Goal: Book appointment/travel/reservation

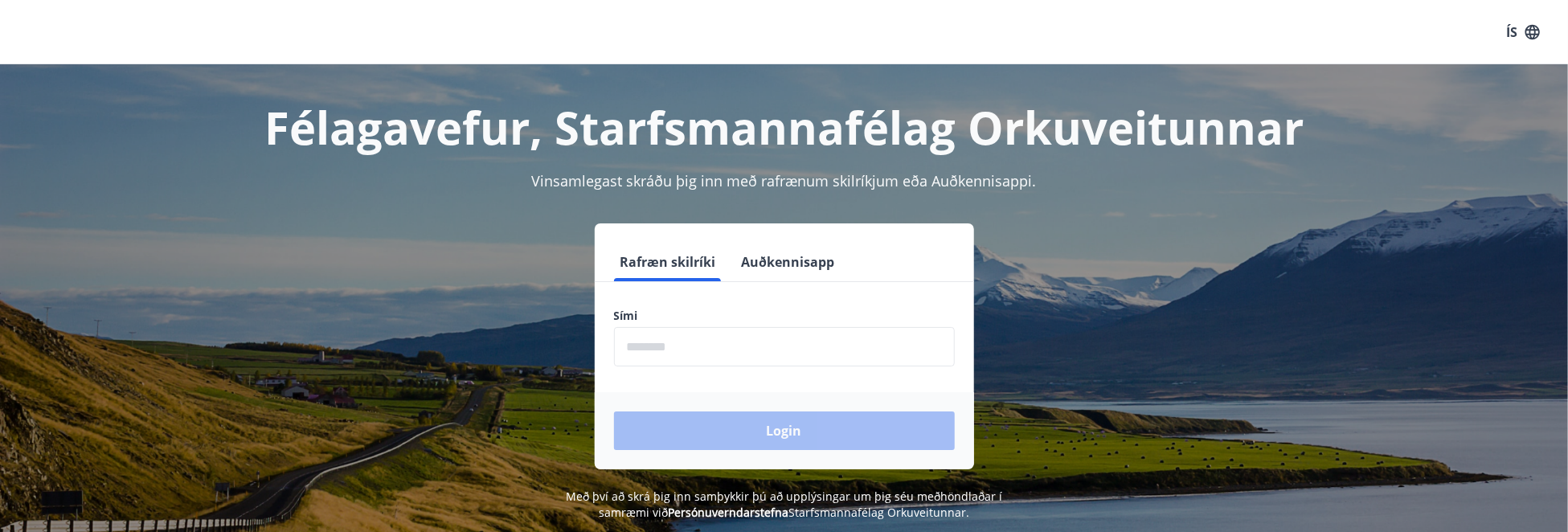
click at [788, 331] on input "phone" at bounding box center [785, 347] width 341 height 39
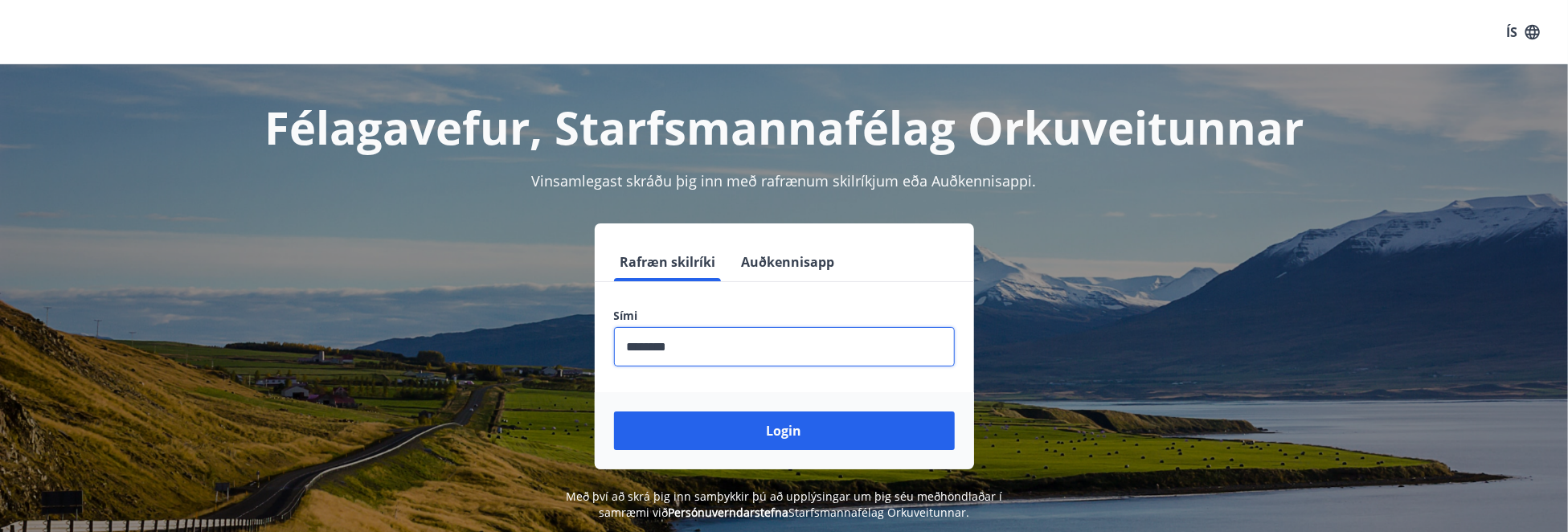
type input "********"
click at [614, 412] on button "Login" at bounding box center [785, 431] width 341 height 39
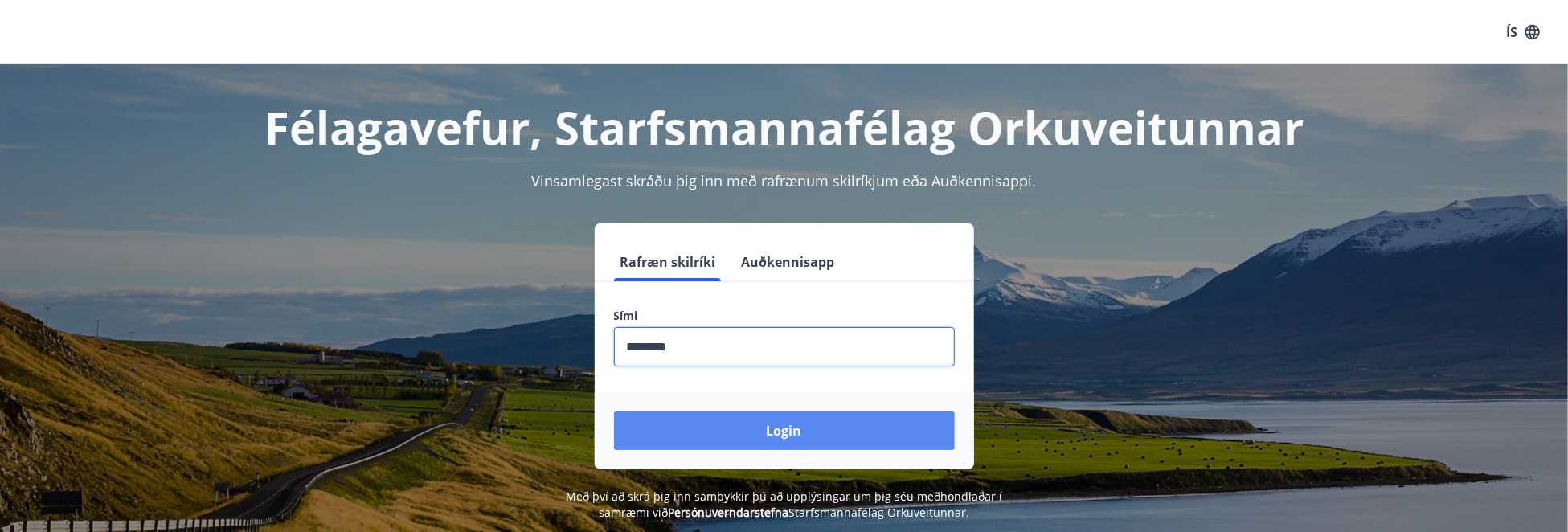
click at [757, 435] on button "Login" at bounding box center [785, 431] width 341 height 39
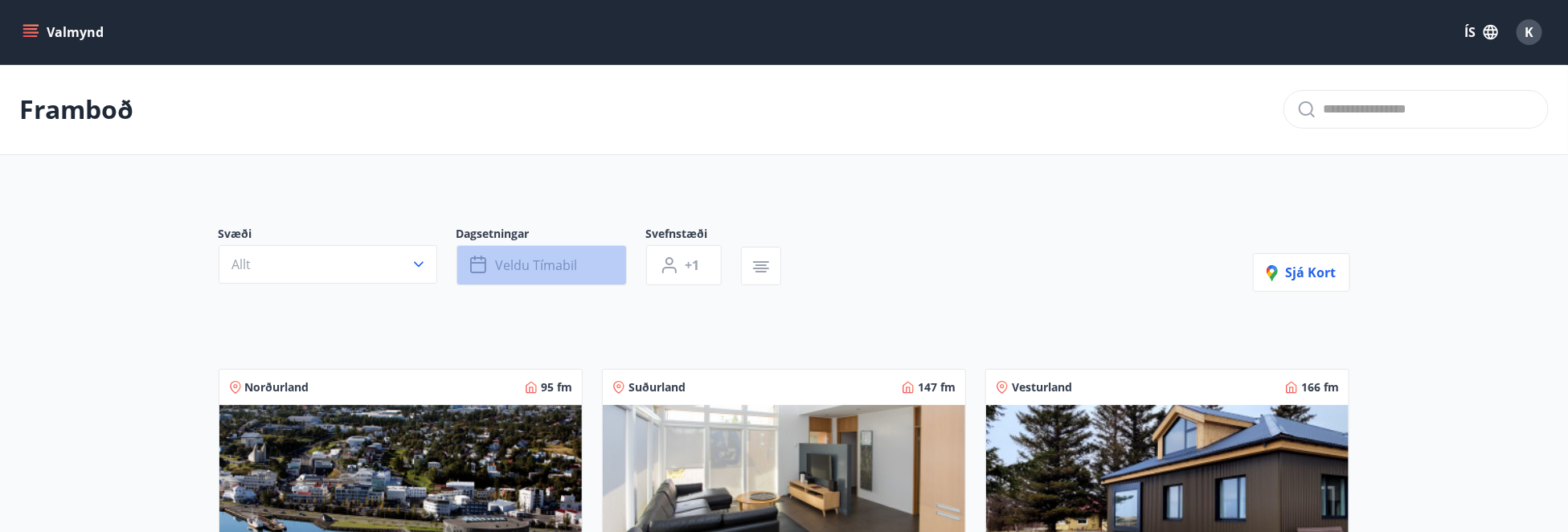
click at [566, 250] on button "Veldu tímabil" at bounding box center [542, 265] width 170 height 40
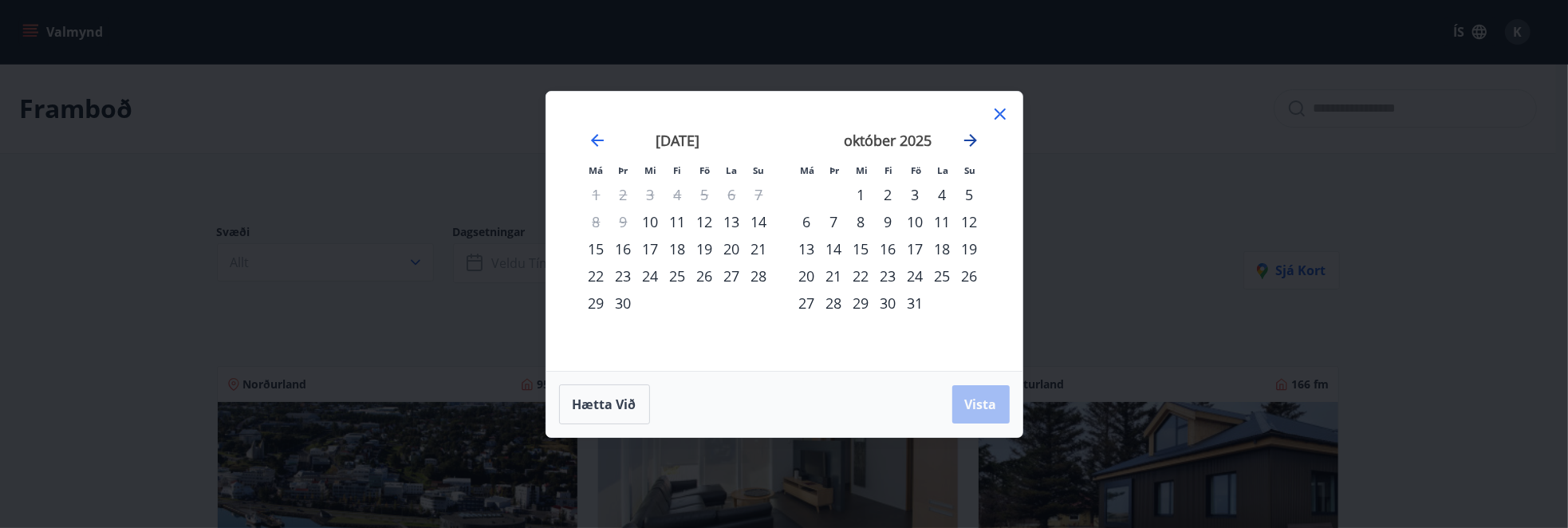
click at [970, 140] on icon "Move forward to switch to the next month." at bounding box center [971, 141] width 20 height 20
click at [973, 136] on icon "Move forward to switch to the next month." at bounding box center [971, 141] width 20 height 20
click at [806, 275] on div "22" at bounding box center [807, 276] width 27 height 27
click at [966, 269] on div "28" at bounding box center [969, 276] width 27 height 27
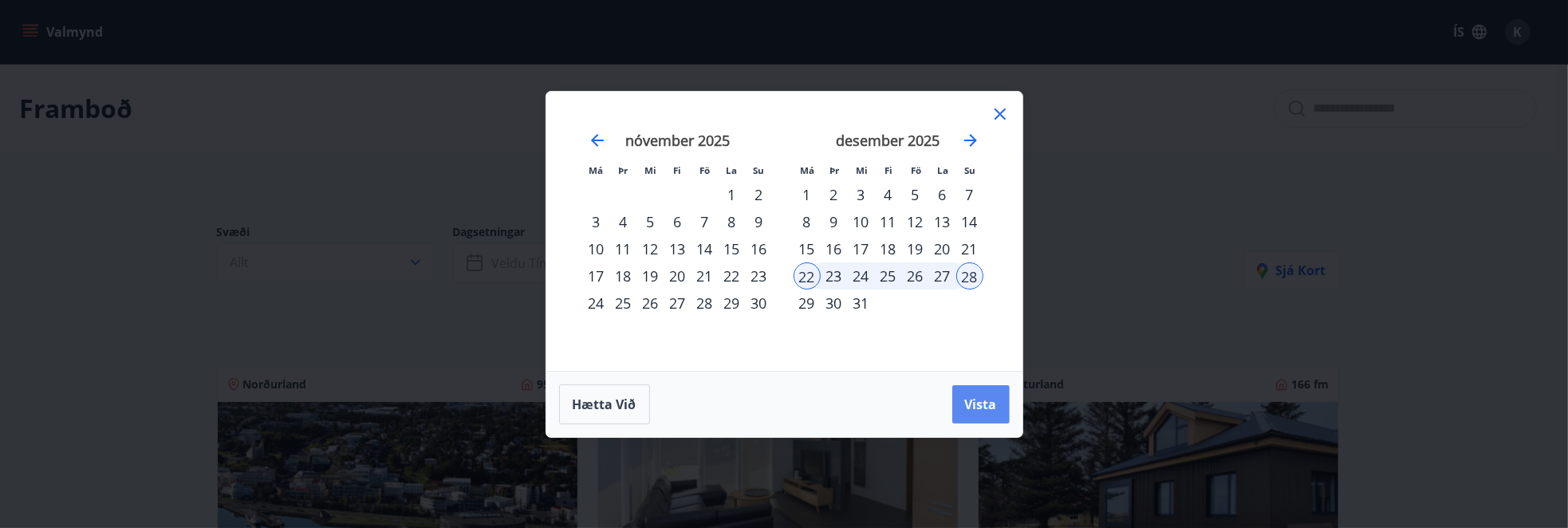
click at [990, 402] on span "Vista" at bounding box center [981, 404] width 32 height 18
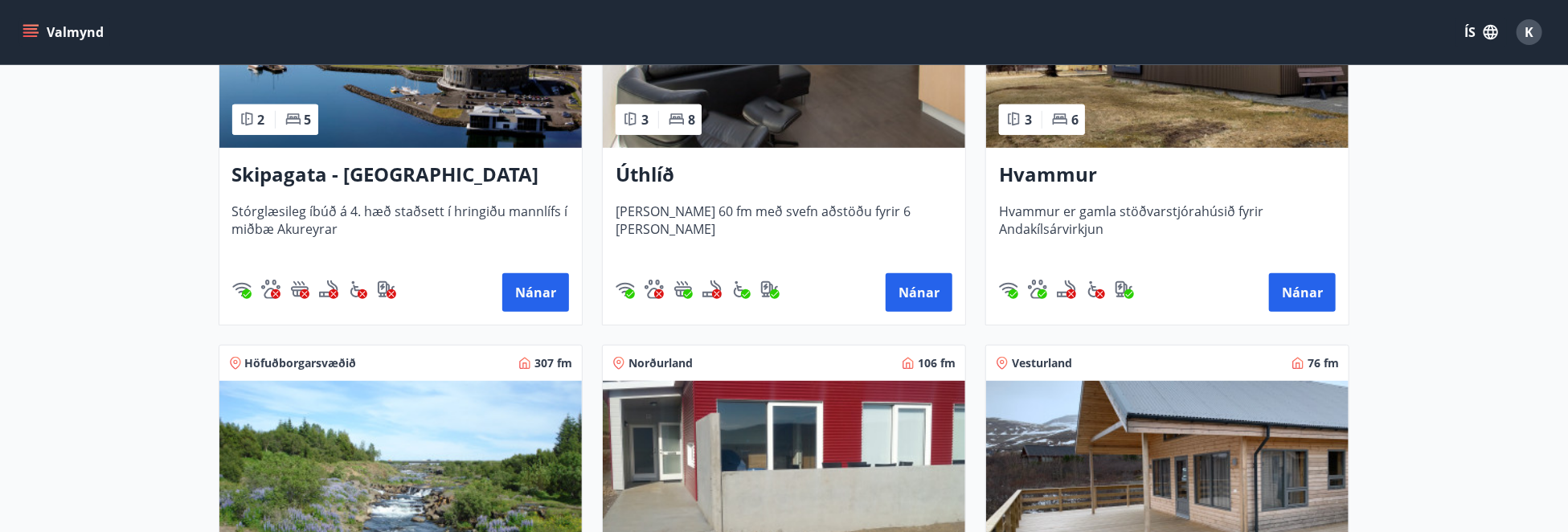
scroll to position [483, 0]
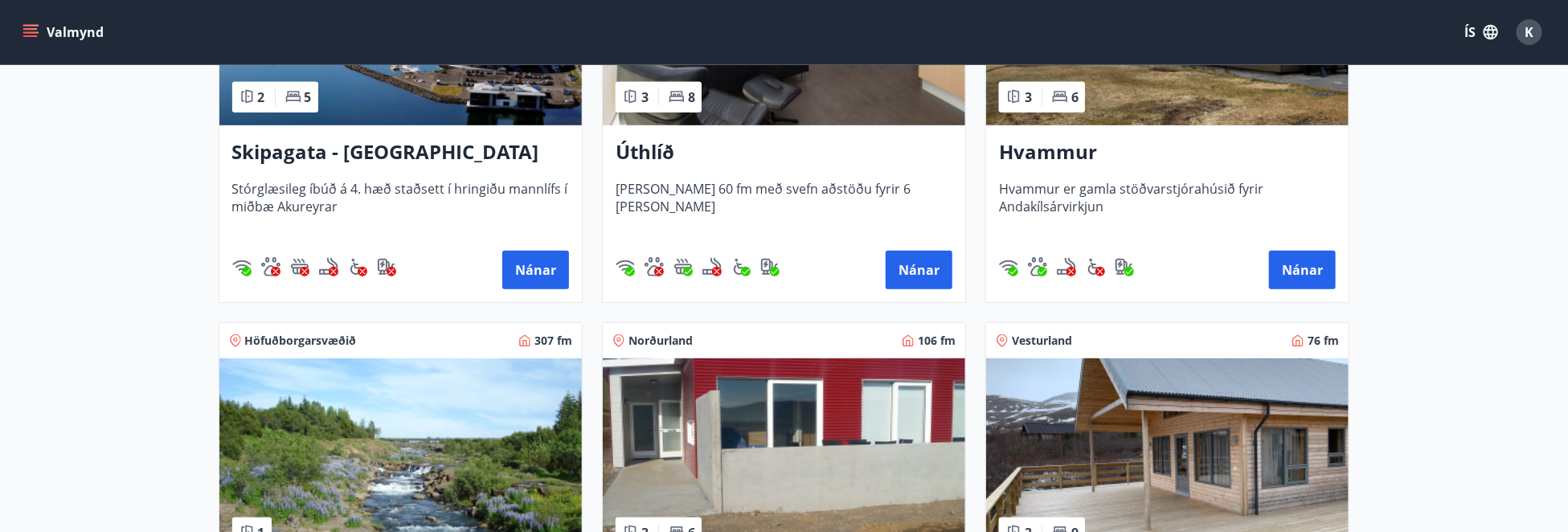
click at [646, 158] on h3 "Úthlíð" at bounding box center [783, 153] width 336 height 29
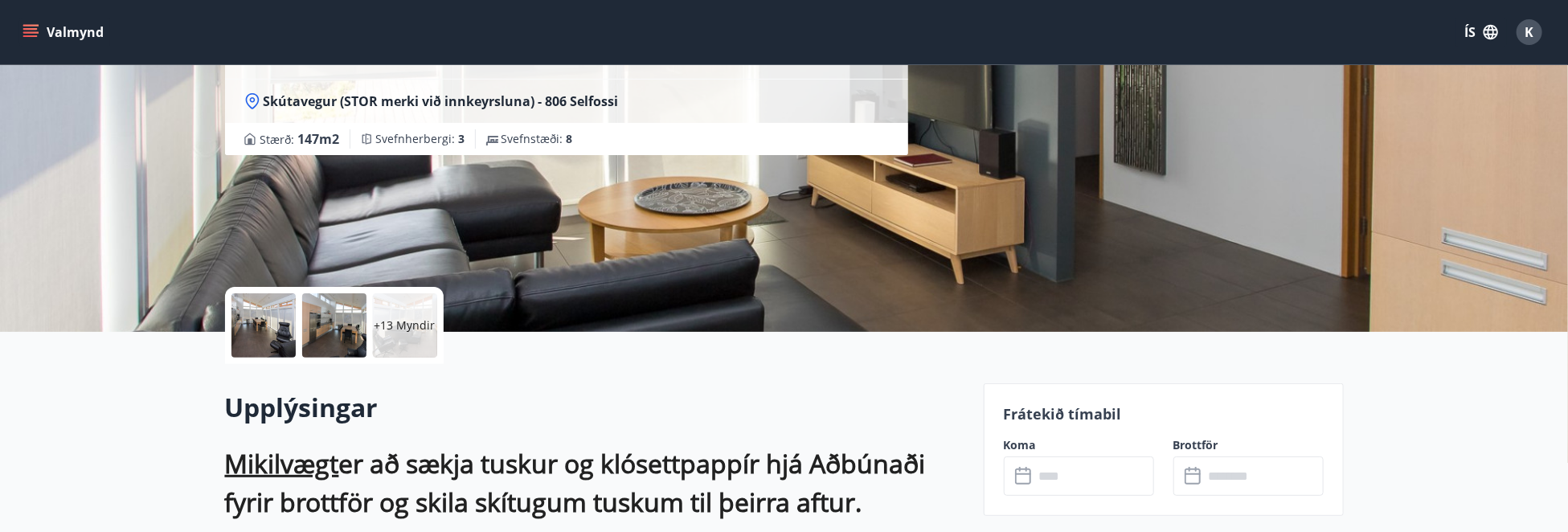
scroll to position [483, 0]
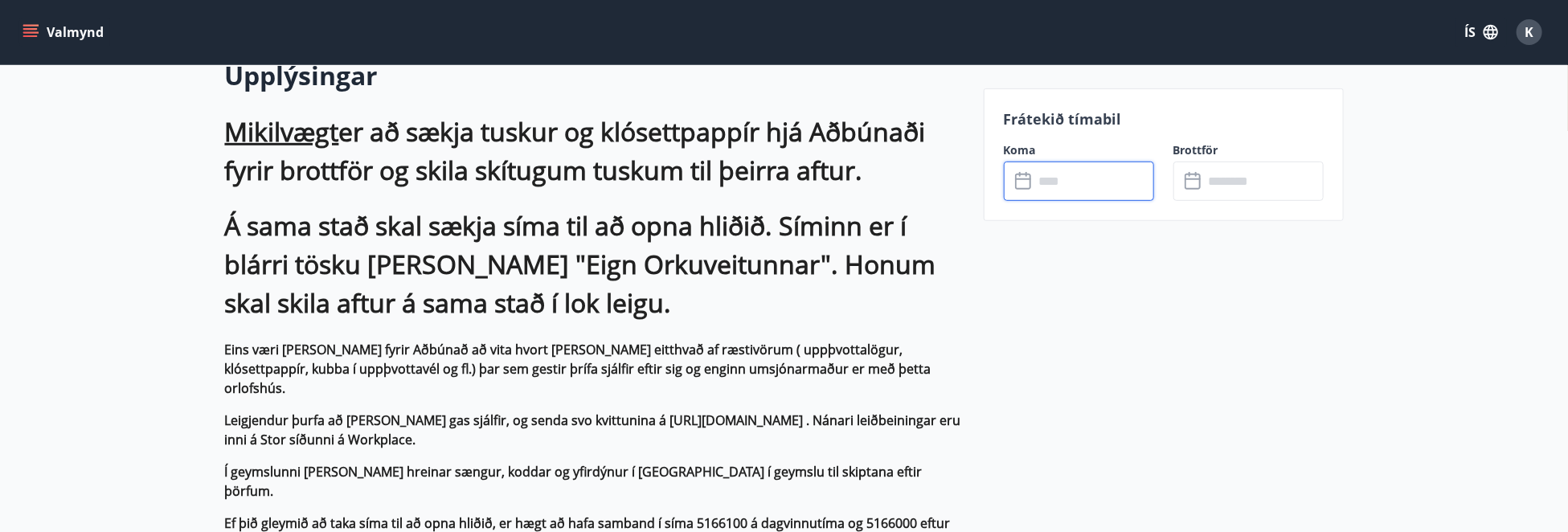
click at [1102, 182] on input "text" at bounding box center [1094, 181] width 120 height 39
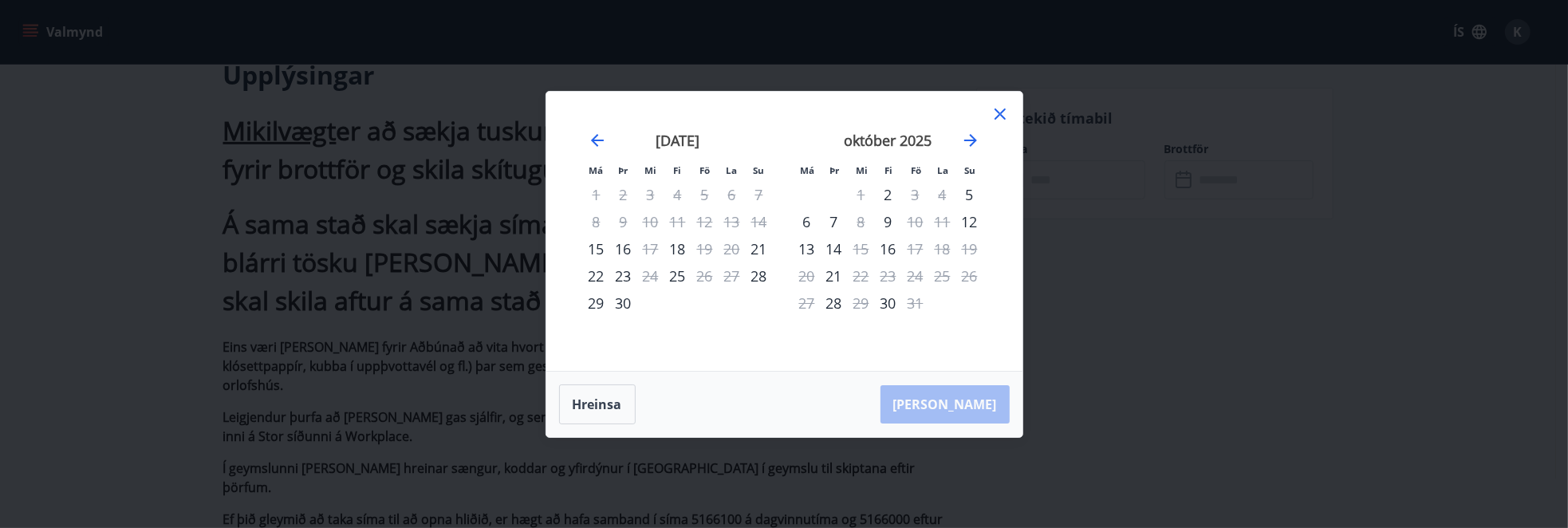
click at [966, 150] on div "október 2025" at bounding box center [888, 146] width 190 height 70
click at [969, 144] on icon "Move forward to switch to the next month." at bounding box center [971, 141] width 20 height 20
click at [1005, 110] on icon at bounding box center [999, 114] width 12 height 12
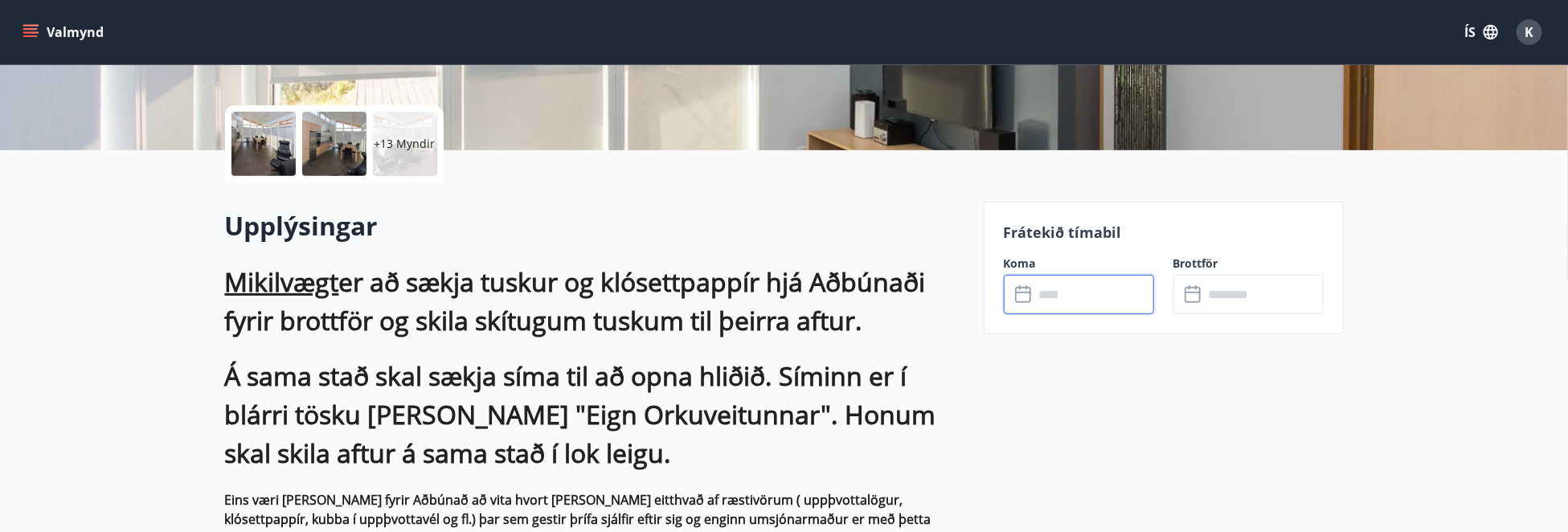
scroll to position [81, 0]
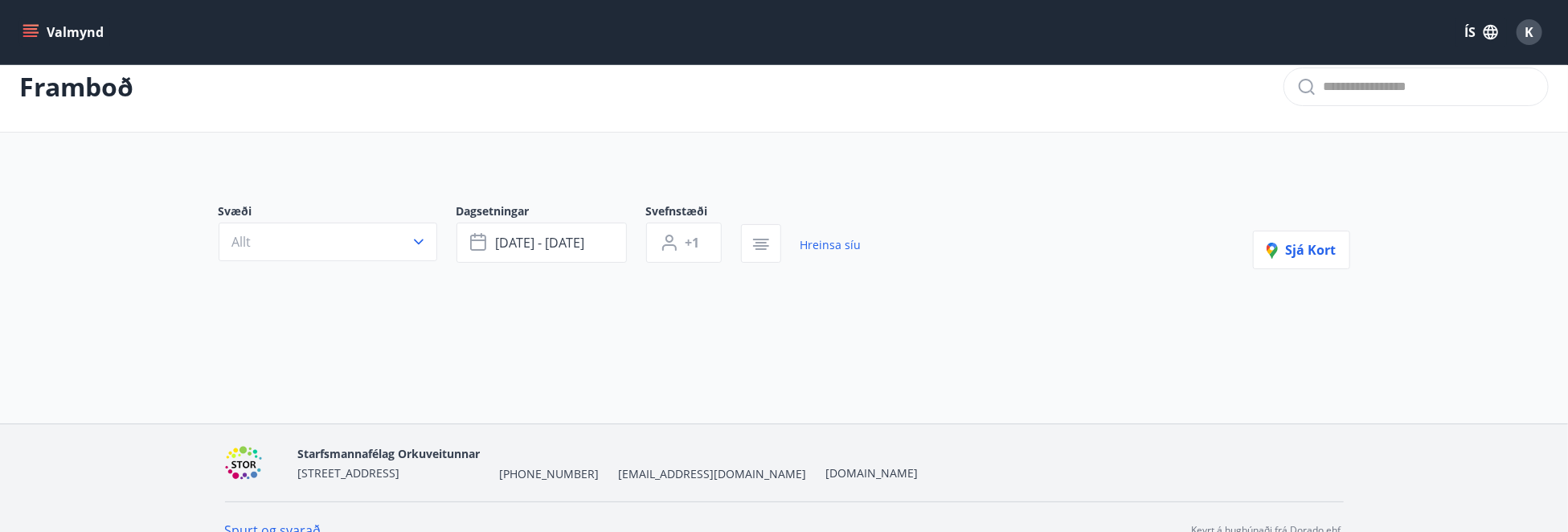
scroll to position [43, 0]
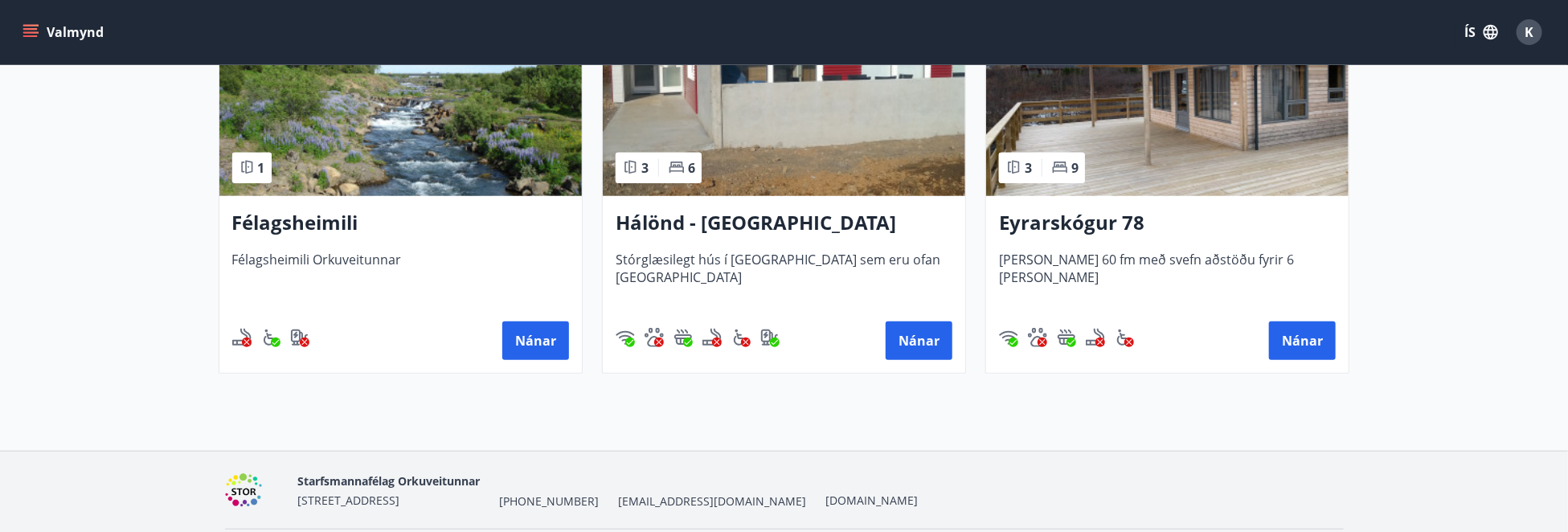
click at [1093, 212] on h3 "Eyrarskógur 78" at bounding box center [1167, 223] width 336 height 29
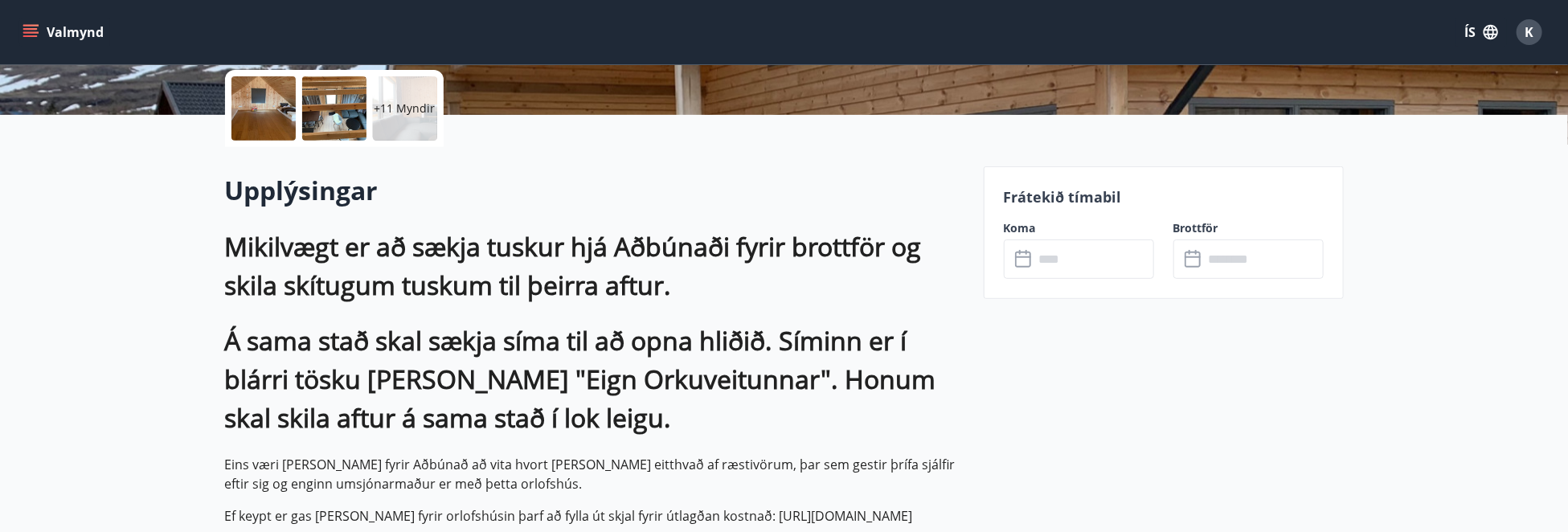
scroll to position [402, 0]
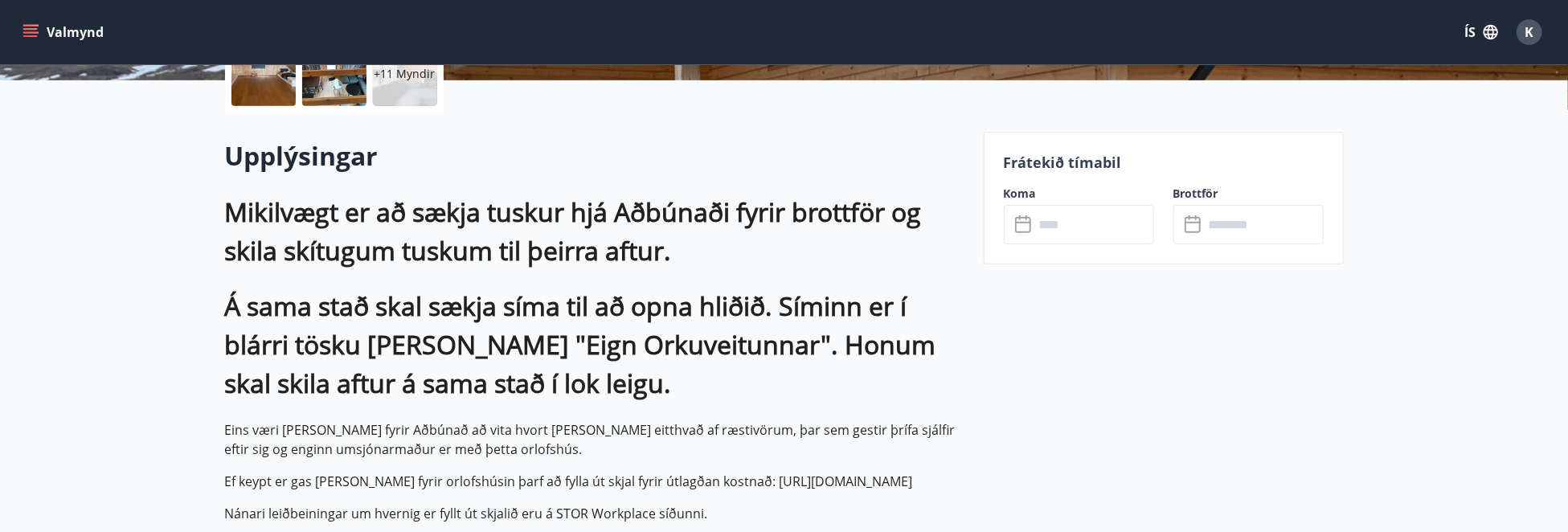
click at [1092, 222] on input "text" at bounding box center [1094, 224] width 120 height 39
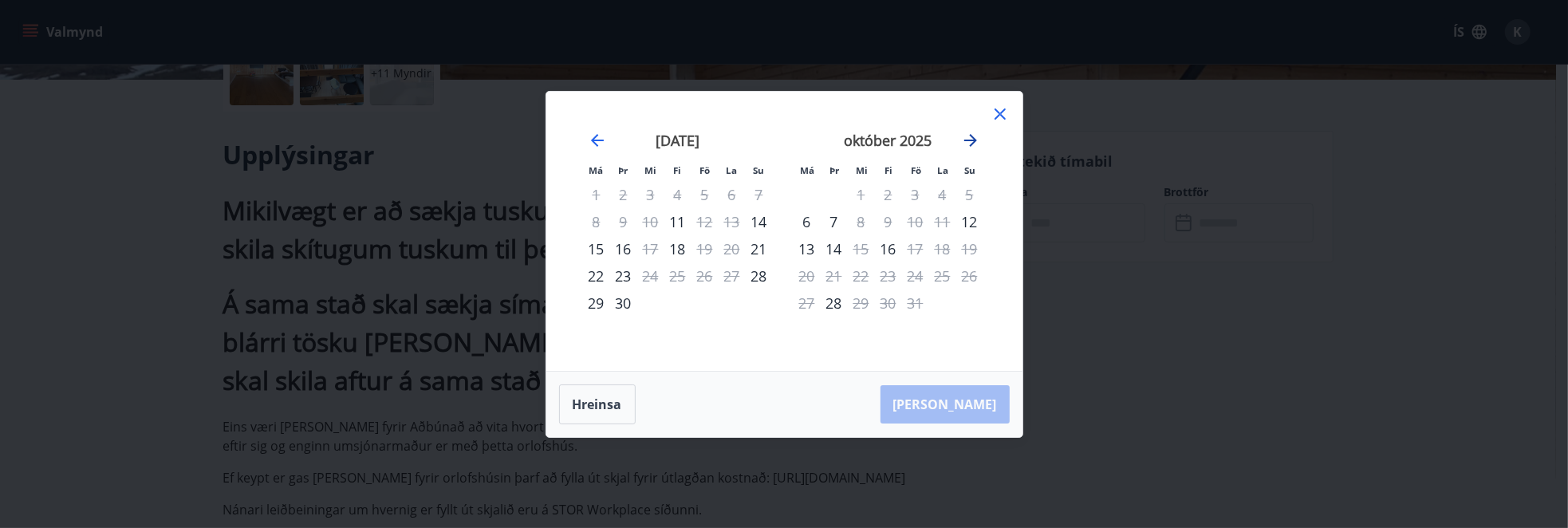
click at [977, 137] on icon "Move forward to switch to the next month." at bounding box center [971, 141] width 20 height 20
click at [1008, 114] on icon at bounding box center [1000, 114] width 20 height 20
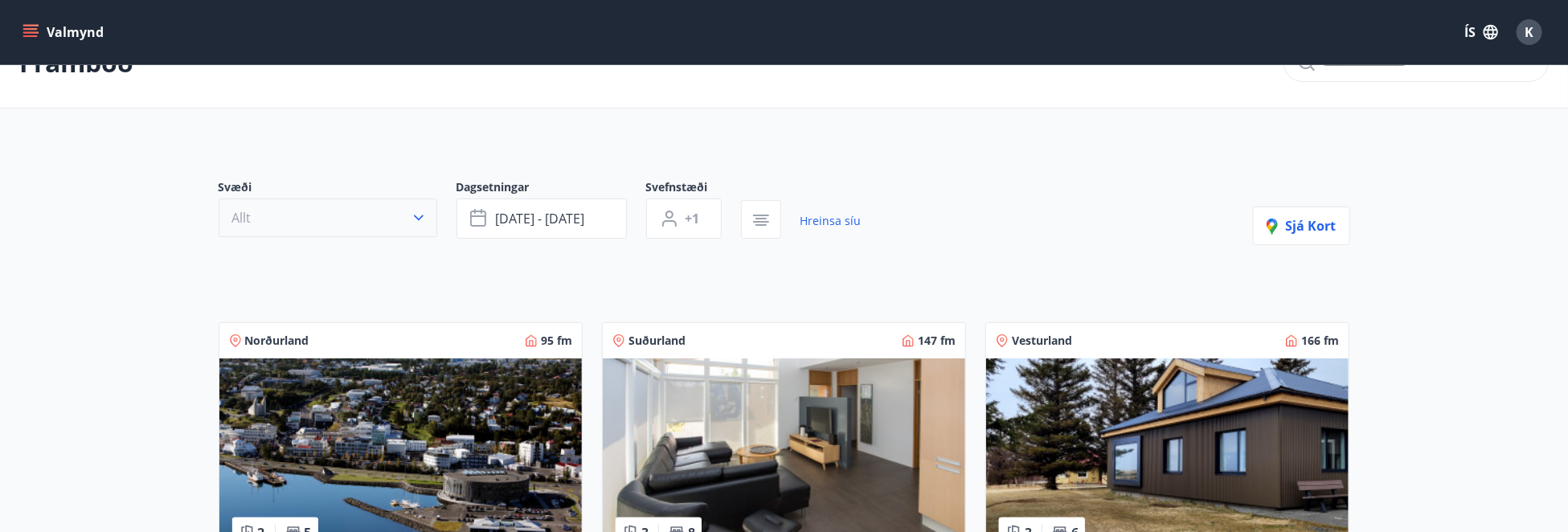
scroll to position [127, 0]
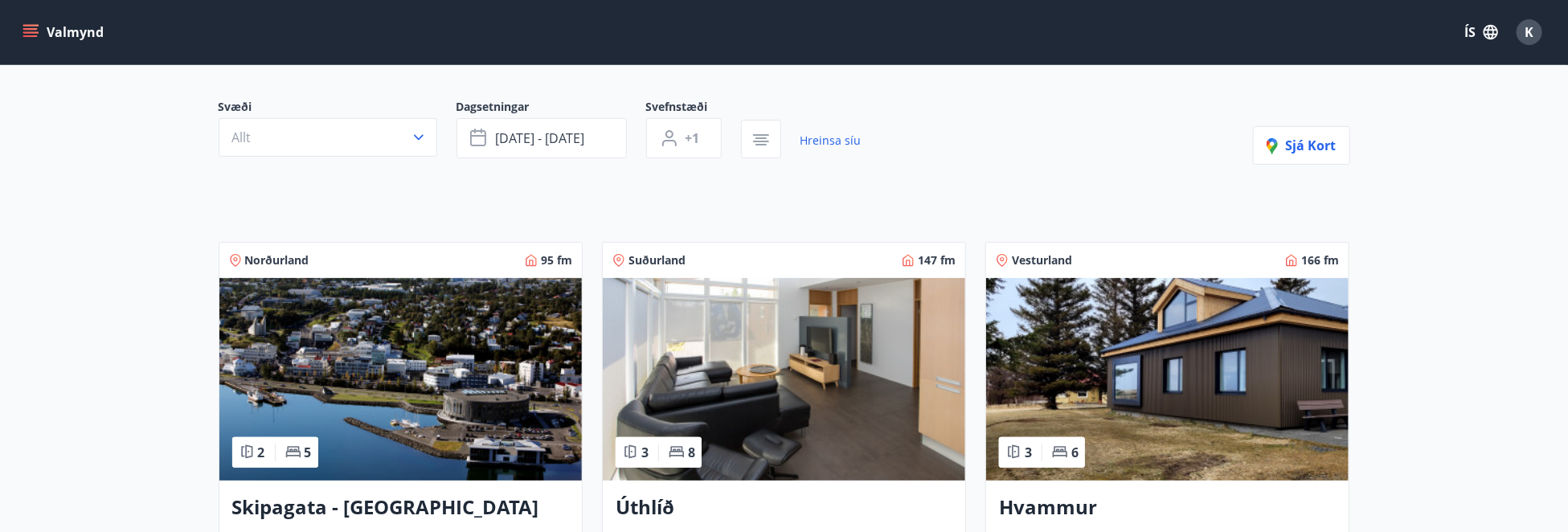
click at [1041, 493] on h3 "Hvammur" at bounding box center [1167, 508] width 336 height 29
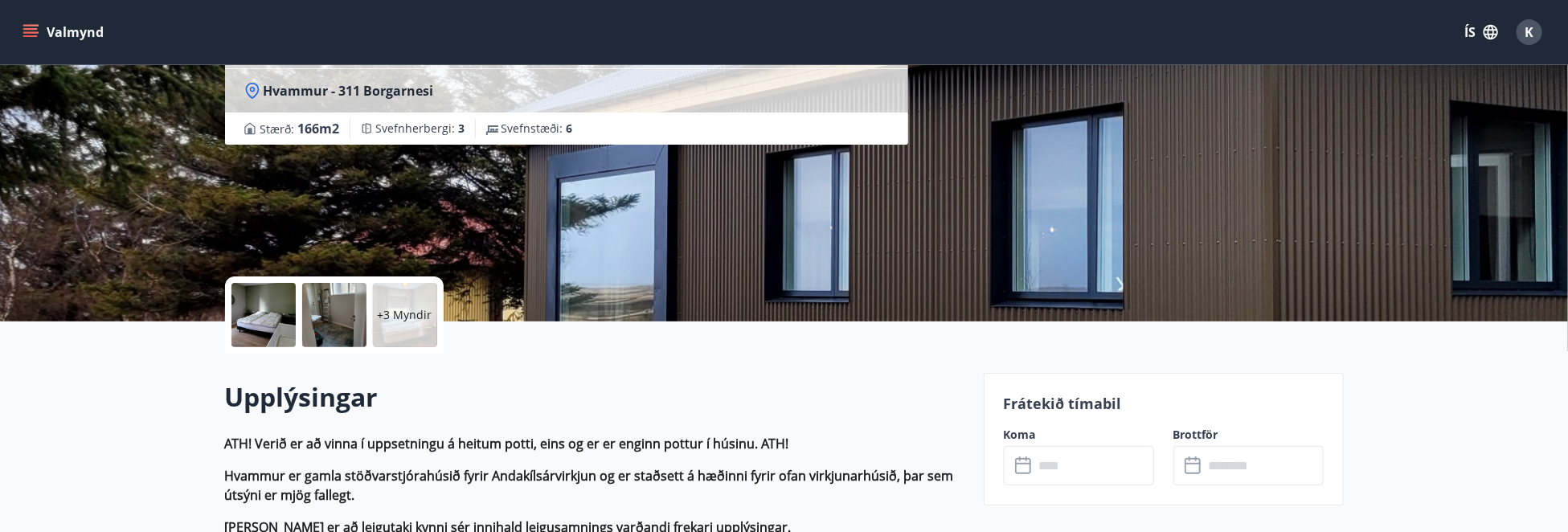
scroll to position [402, 0]
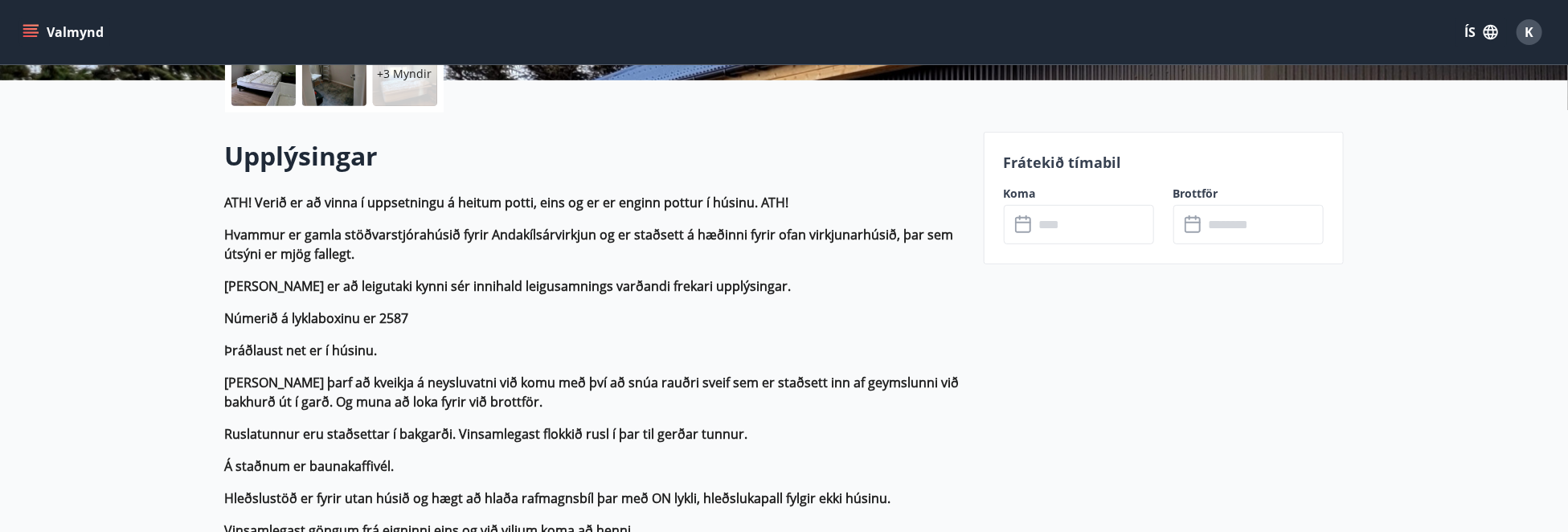
click at [1058, 228] on input "text" at bounding box center [1094, 224] width 120 height 39
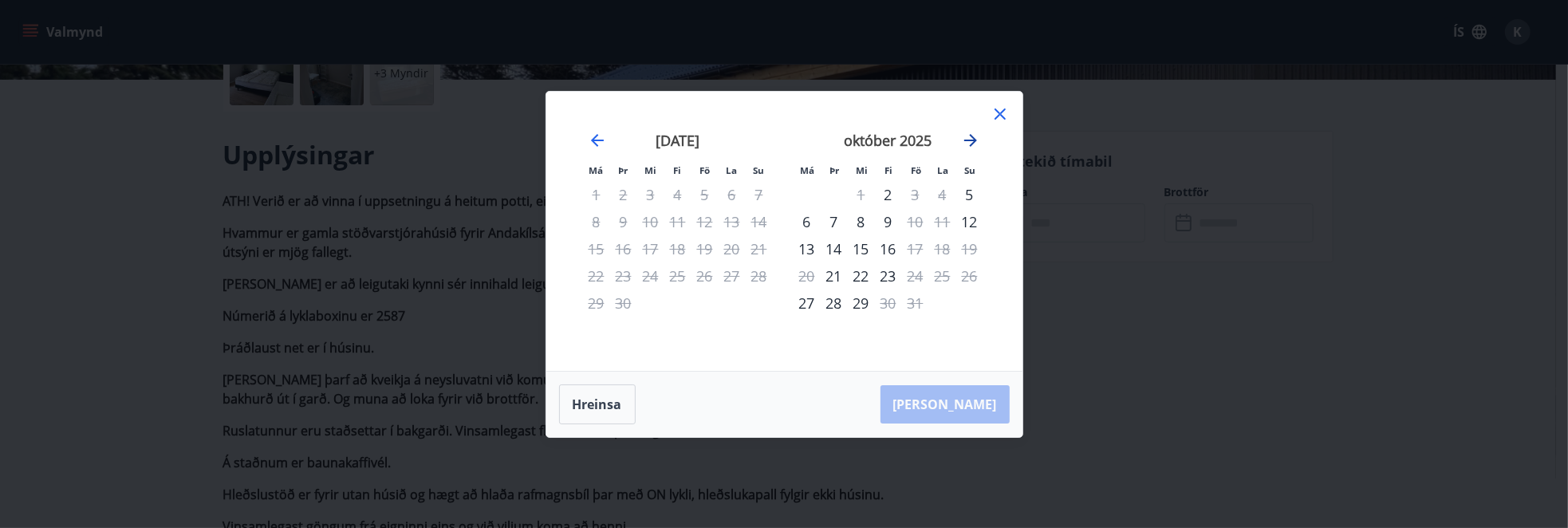
click at [979, 147] on icon "Move forward to switch to the next month." at bounding box center [971, 141] width 20 height 20
click at [805, 275] on div "22" at bounding box center [807, 276] width 27 height 27
click at [973, 276] on div "28" at bounding box center [969, 276] width 27 height 27
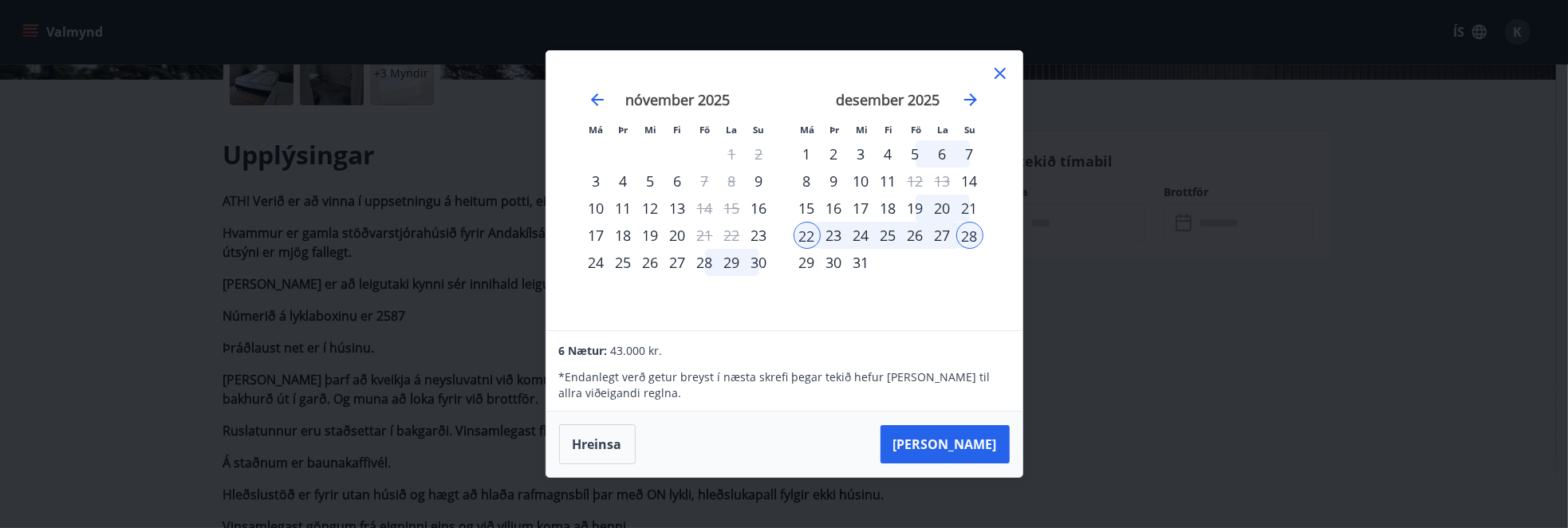
click at [354, 267] on div "Má Þr Mi Fi Fö La Su Má Þr Mi Fi Fö La Su [DATE] 1 2 3 4 5 6 7 8 9 10 11 12 13 …" at bounding box center [784, 264] width 1568 height 528
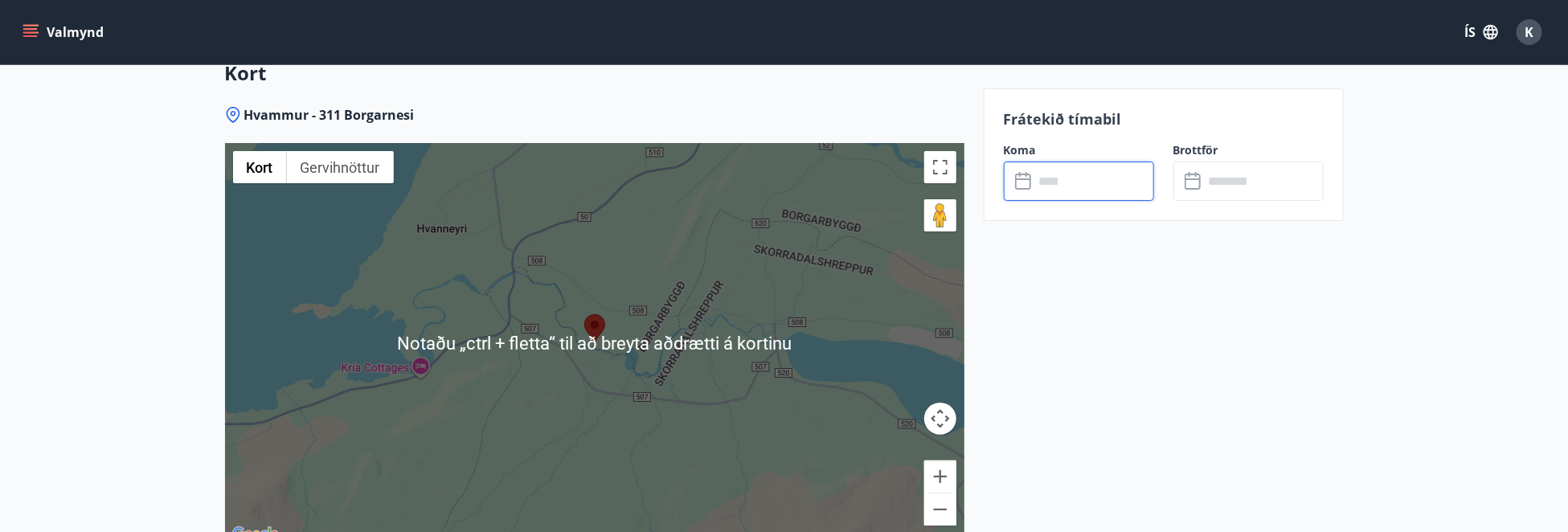
scroll to position [3778, 0]
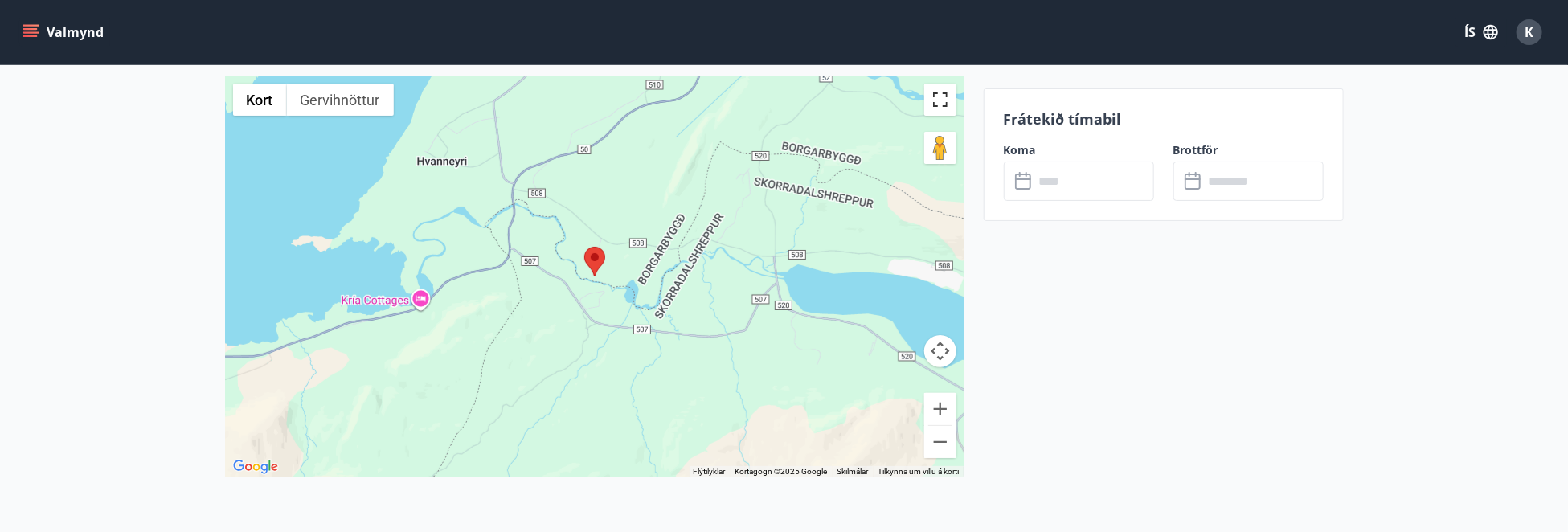
click at [952, 88] on button "Breyta yfirsýn á öllum skjánum" at bounding box center [940, 100] width 32 height 32
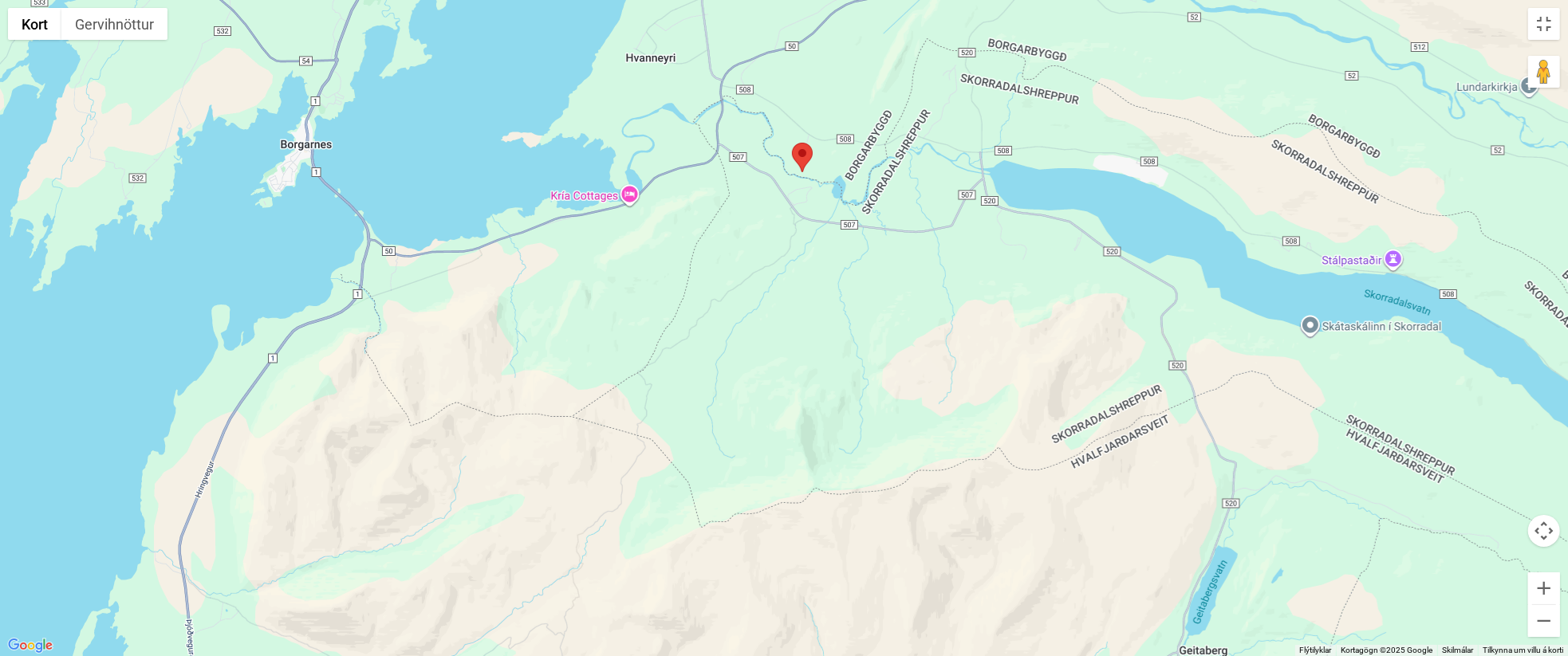
drag, startPoint x: 764, startPoint y: 296, endPoint x: 896, endPoint y: 656, distance: 383.4
click at [896, 527] on div at bounding box center [784, 328] width 1568 height 656
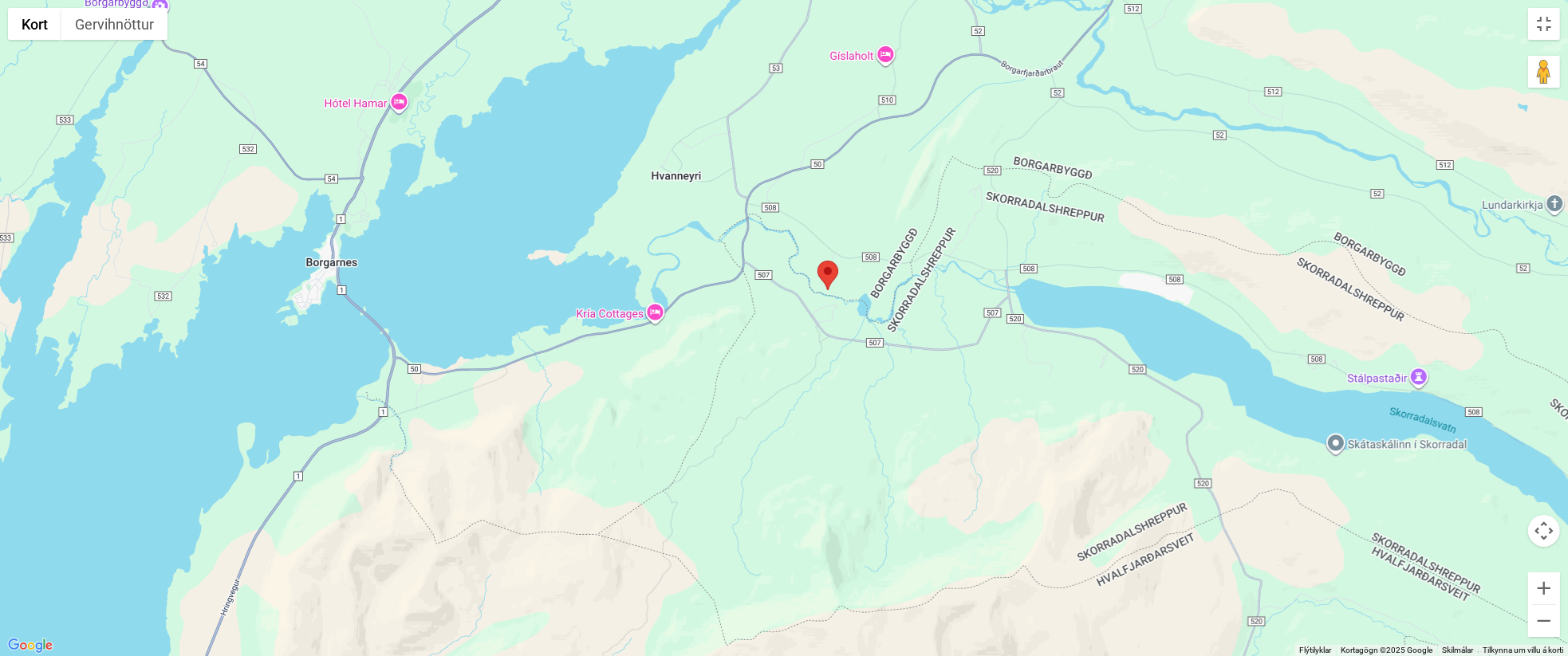
drag, startPoint x: 854, startPoint y: 389, endPoint x: 869, endPoint y: 538, distance: 149.8
click at [869, 527] on div at bounding box center [784, 328] width 1568 height 656
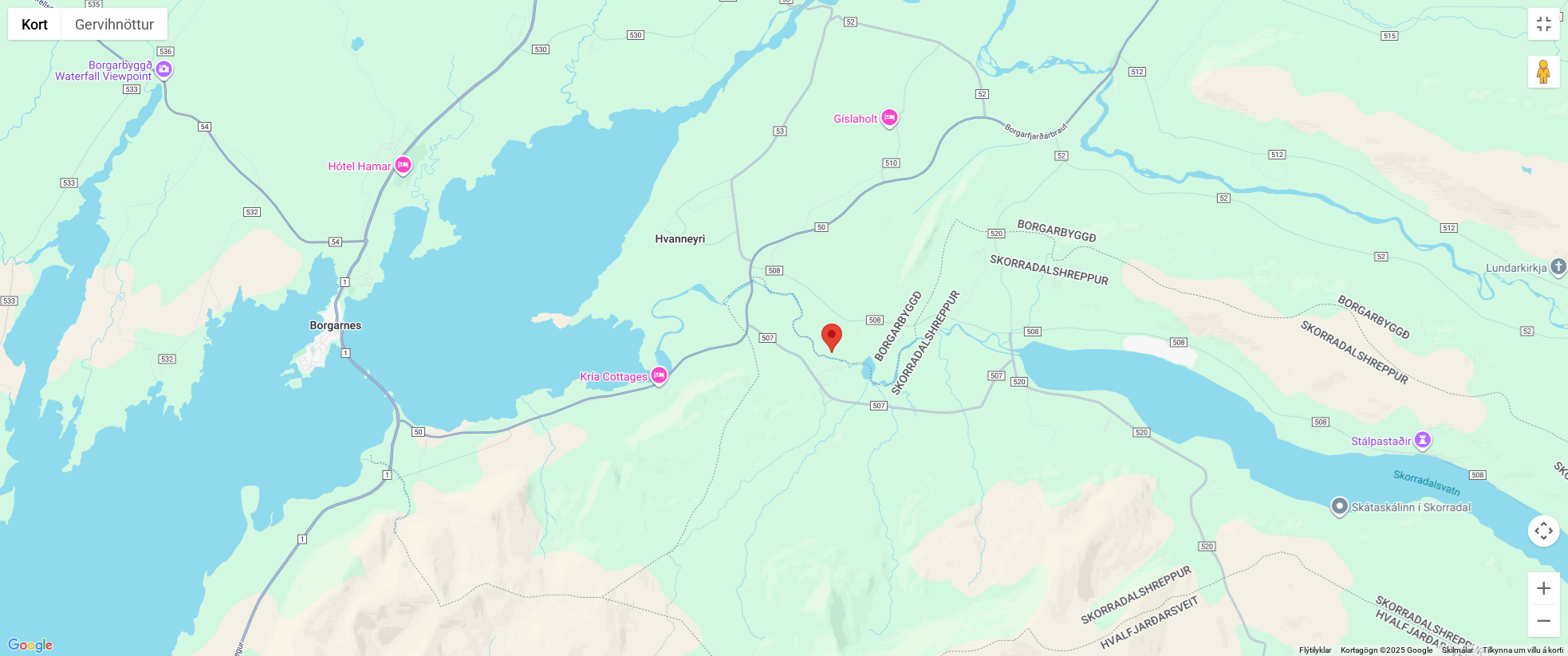
click at [821, 324] on area at bounding box center [821, 324] width 0 height 0
click at [1532, 27] on button "Breyta yfirsýn á öllum skjánum" at bounding box center [1544, 24] width 32 height 32
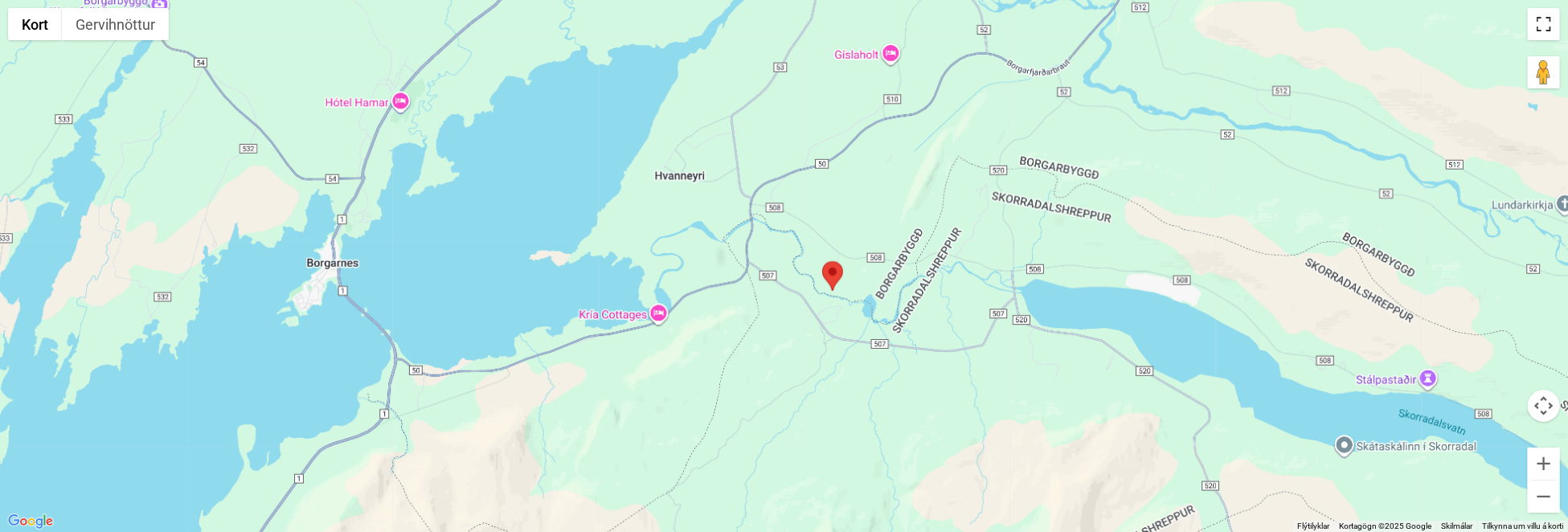
scroll to position [3598, 0]
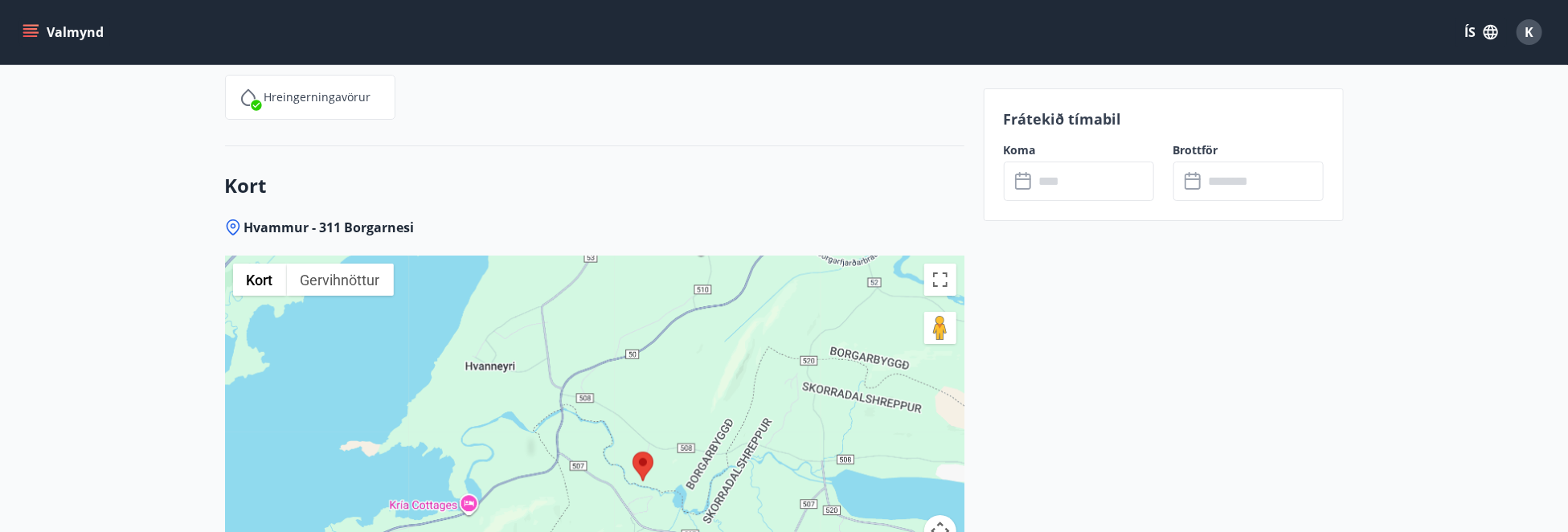
click at [371, 228] on span "Hvammur - 311 Borgarnesi" at bounding box center [329, 228] width 170 height 18
click at [238, 214] on div "Kort Hvammur - 311 Borgarnesi ← Færa til vinstri → Færa til hægri ↑ Færa upp ↓ …" at bounding box center [595, 434] width 739 height 576
click at [226, 228] on icon at bounding box center [233, 228] width 16 height 16
click at [239, 221] on icon at bounding box center [232, 228] width 13 height 16
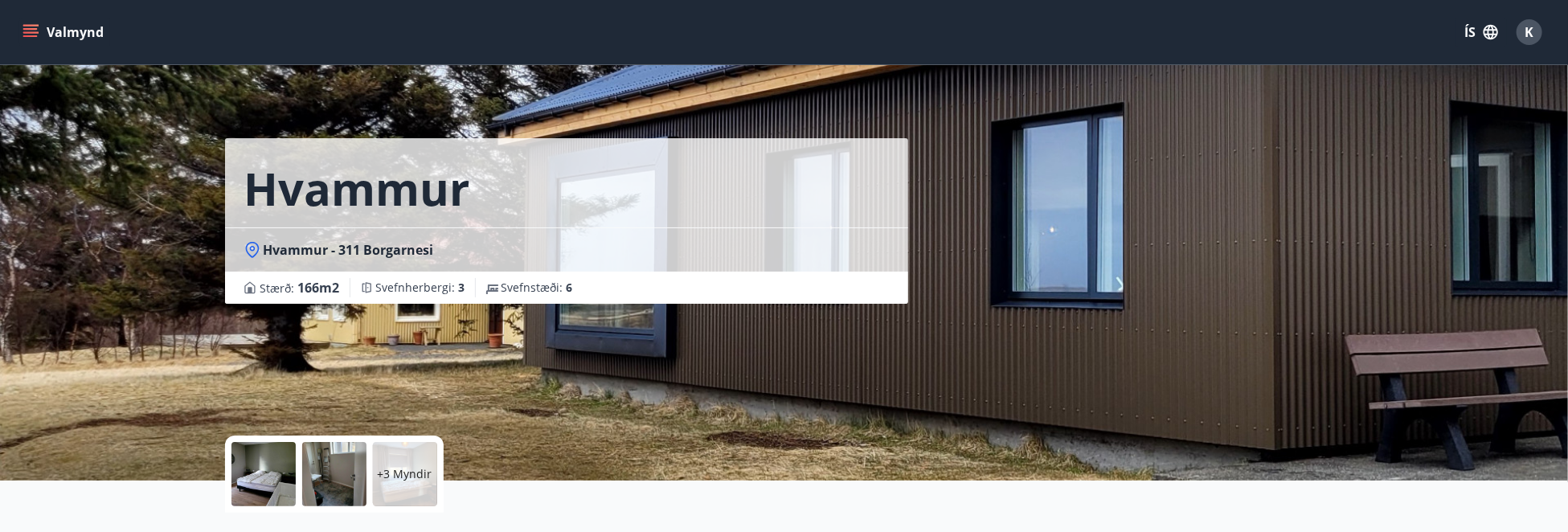
scroll to position [0, 0]
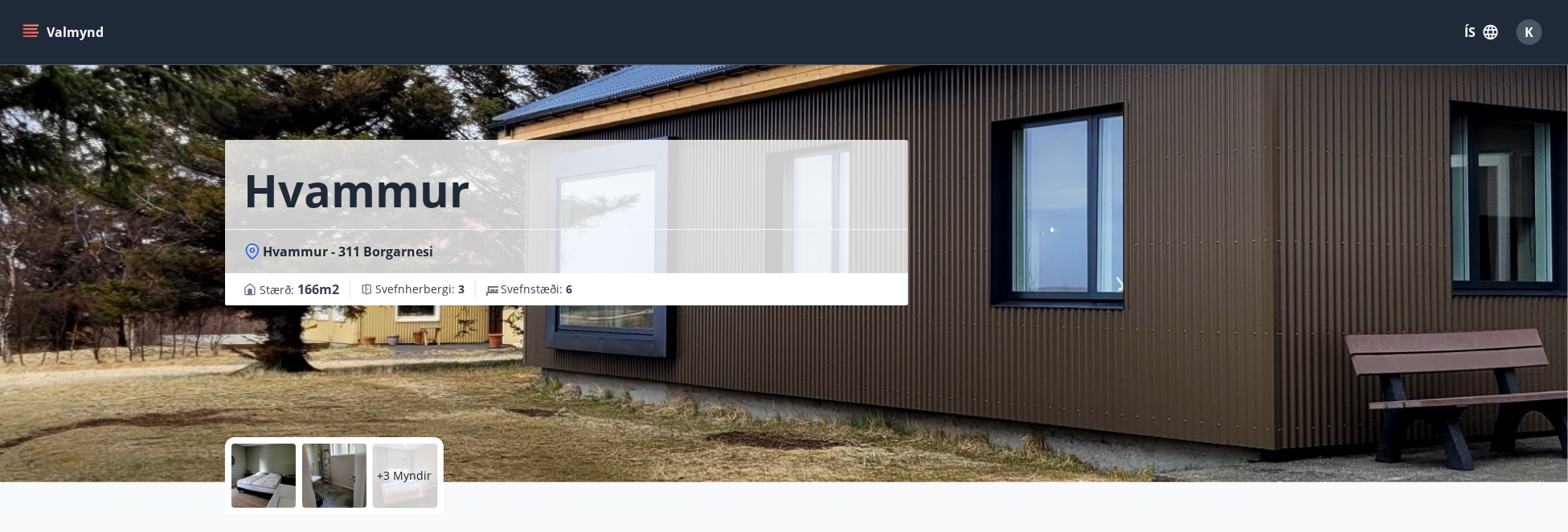
click at [259, 475] on div at bounding box center [264, 476] width 65 height 65
click at [398, 477] on p "+3 Myndir" at bounding box center [405, 475] width 55 height 16
click at [280, 474] on div at bounding box center [264, 476] width 65 height 65
click at [295, 475] on div at bounding box center [264, 476] width 65 height 65
click at [428, 497] on div "+3 Myndir" at bounding box center [405, 476] width 65 height 65
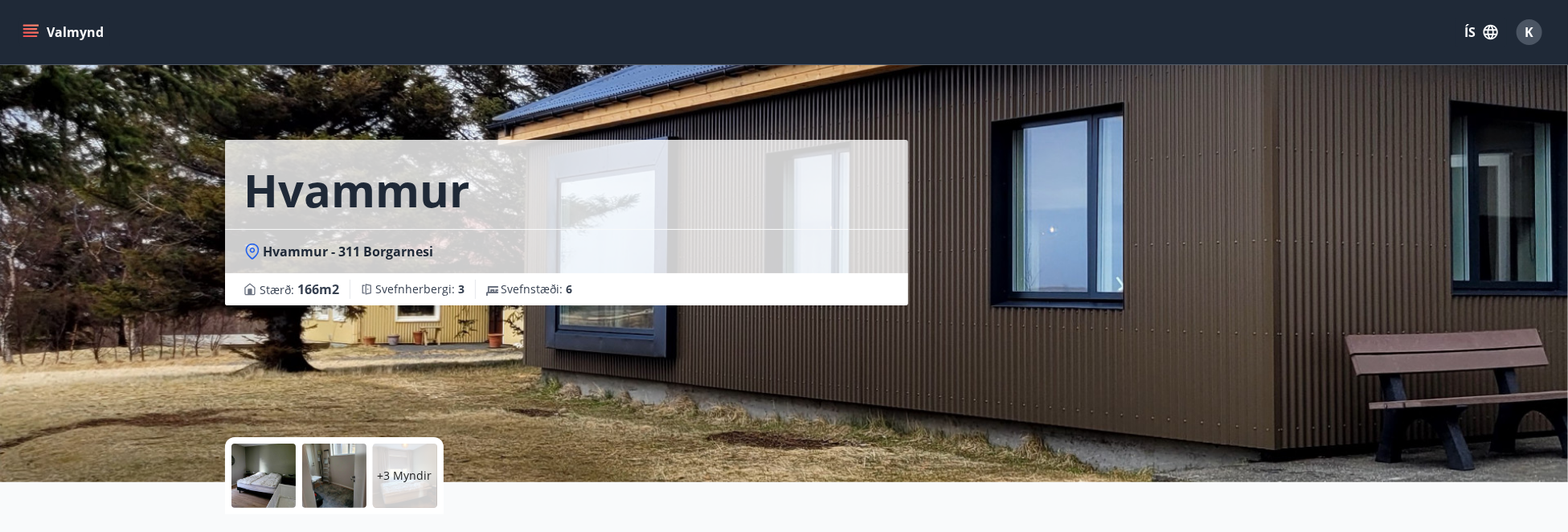
click at [422, 475] on p "+3 Myndir" at bounding box center [405, 475] width 55 height 16
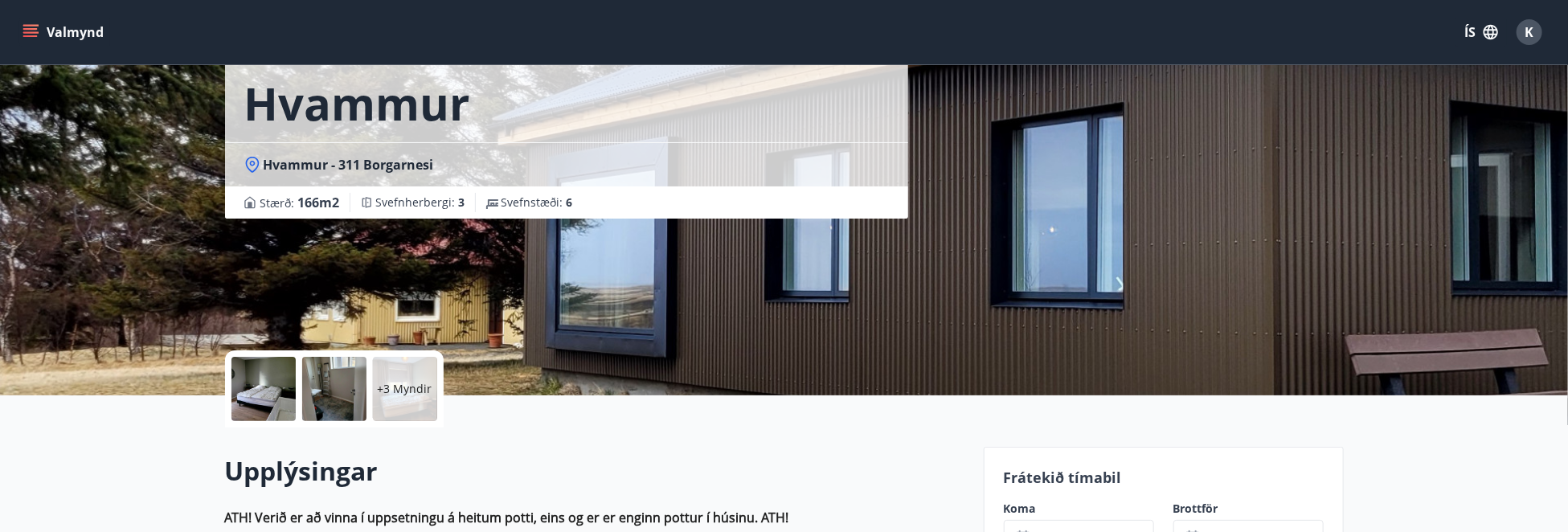
scroll to position [241, 0]
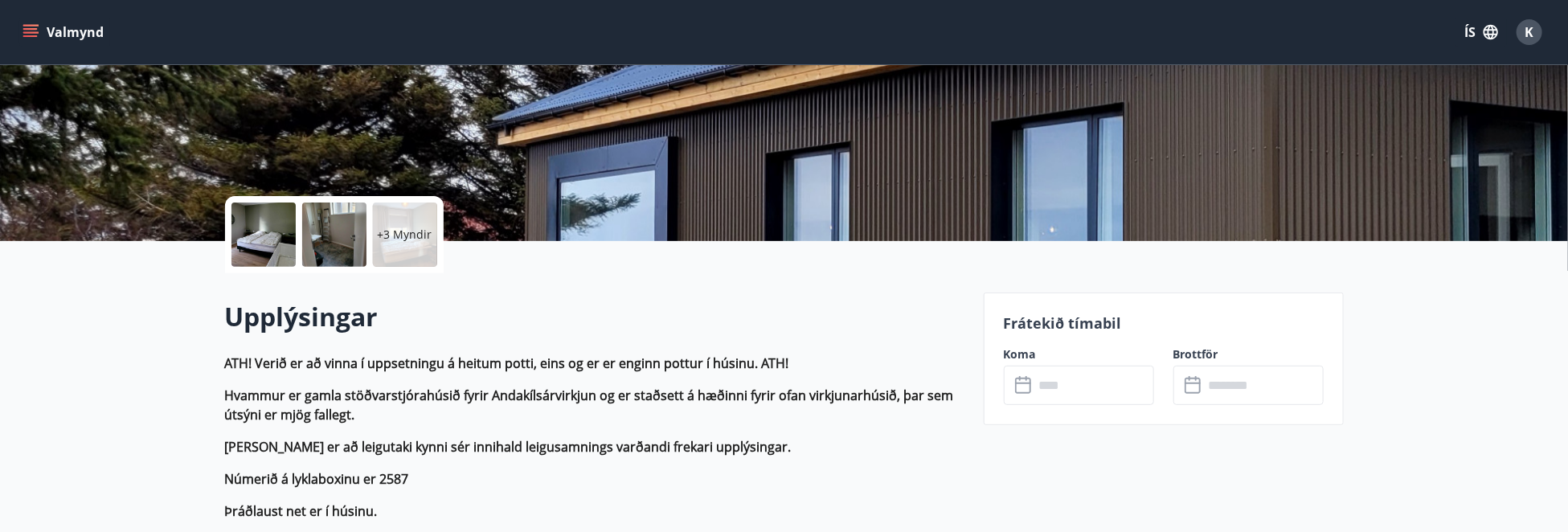
click at [414, 229] on p "+3 Myndir" at bounding box center [405, 235] width 55 height 16
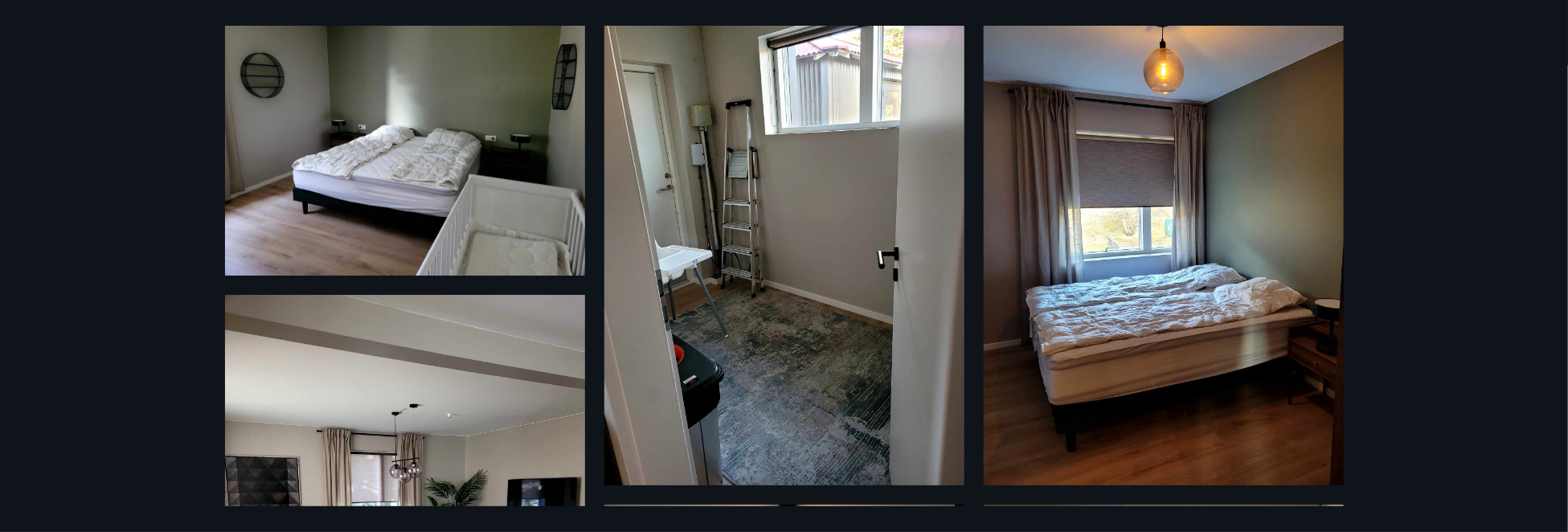
scroll to position [563, 0]
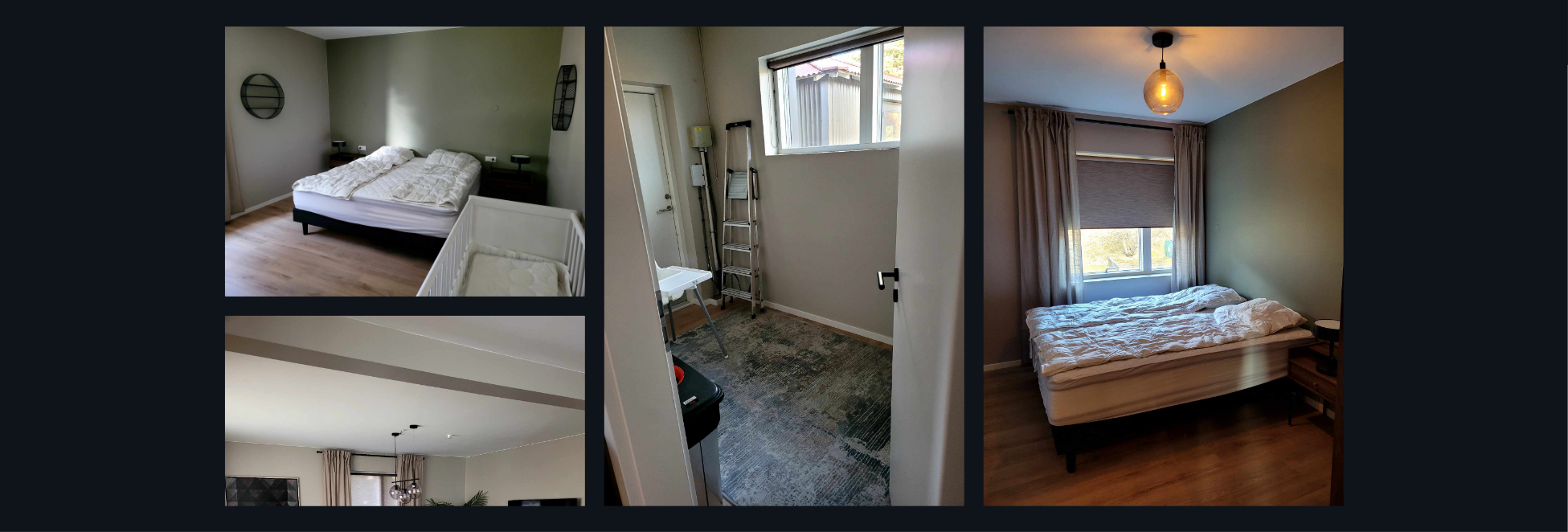
click at [967, 250] on div "9 Myndir" at bounding box center [784, 266] width 1157 height 481
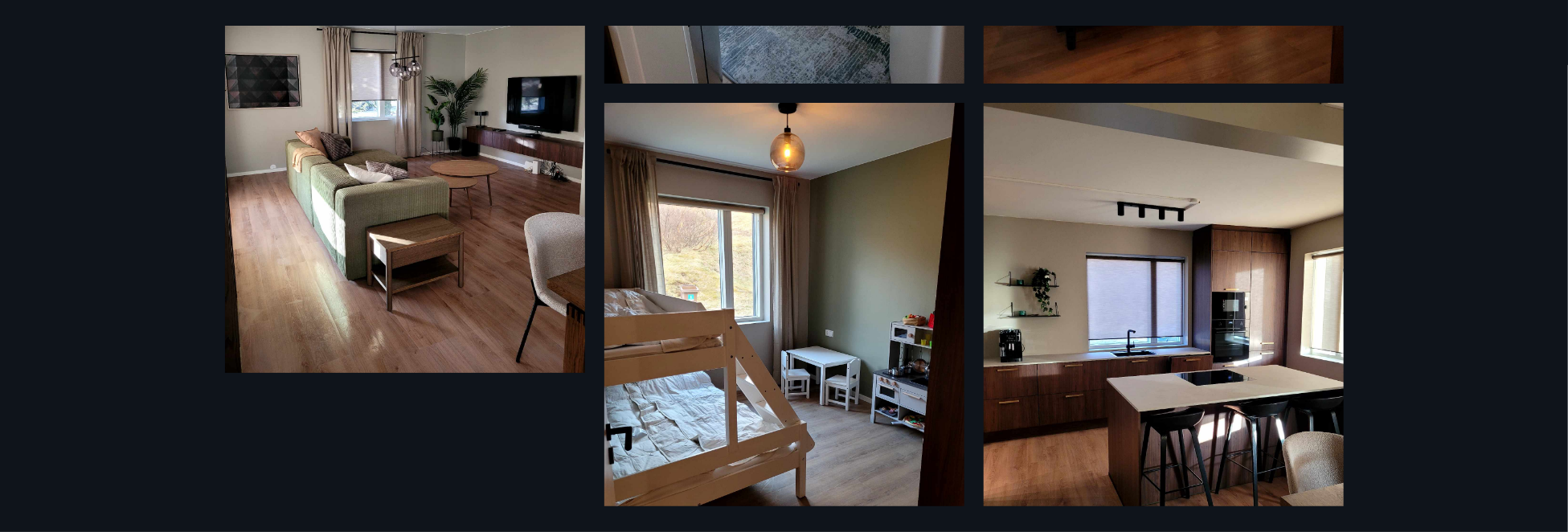
scroll to position [0, 0]
click at [1372, 65] on div "9 Myndir" at bounding box center [784, 266] width 1568 height 532
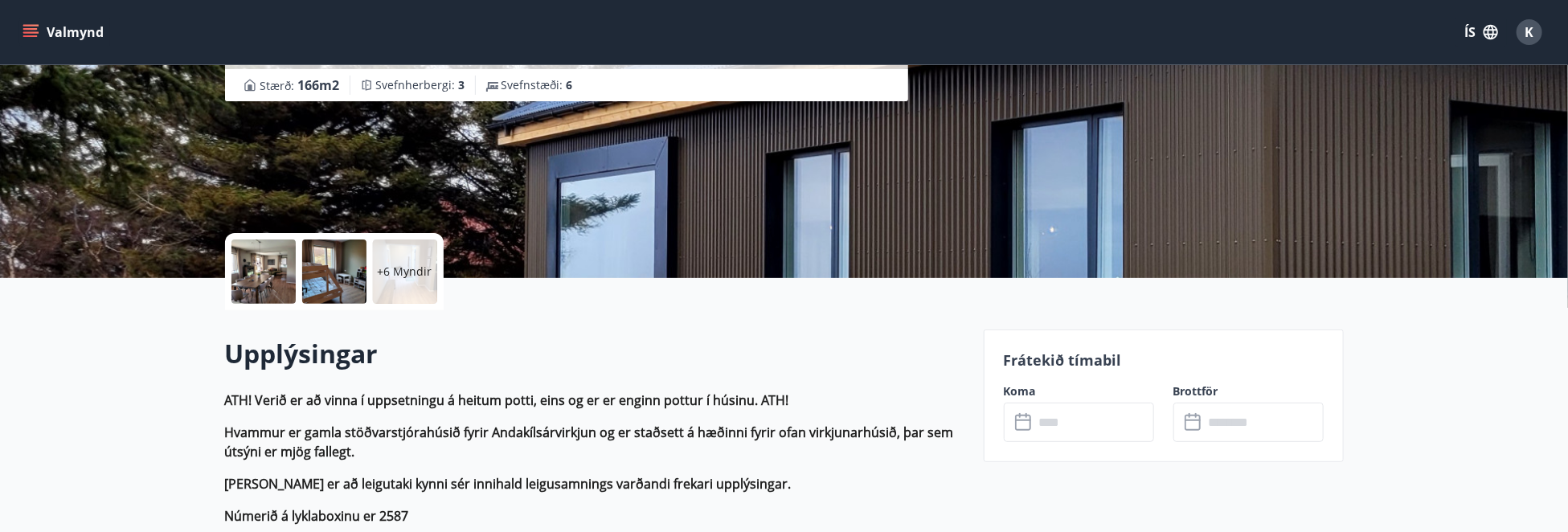
scroll to position [144, 0]
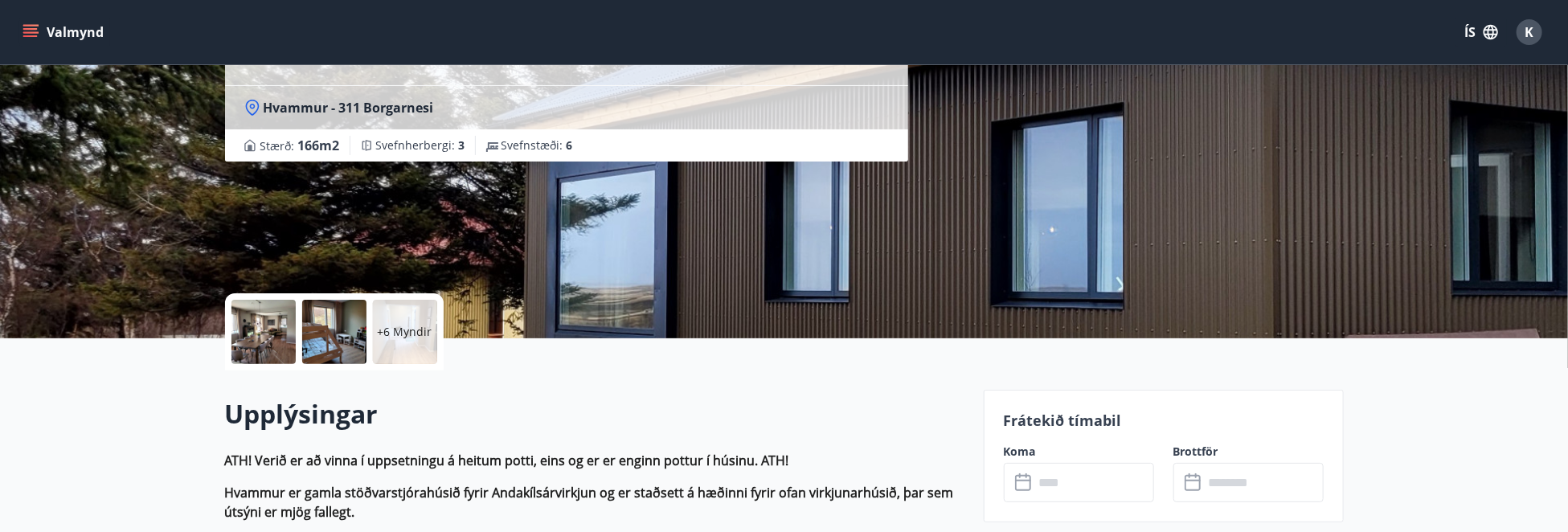
click at [1055, 486] on input "text" at bounding box center [1094, 483] width 120 height 39
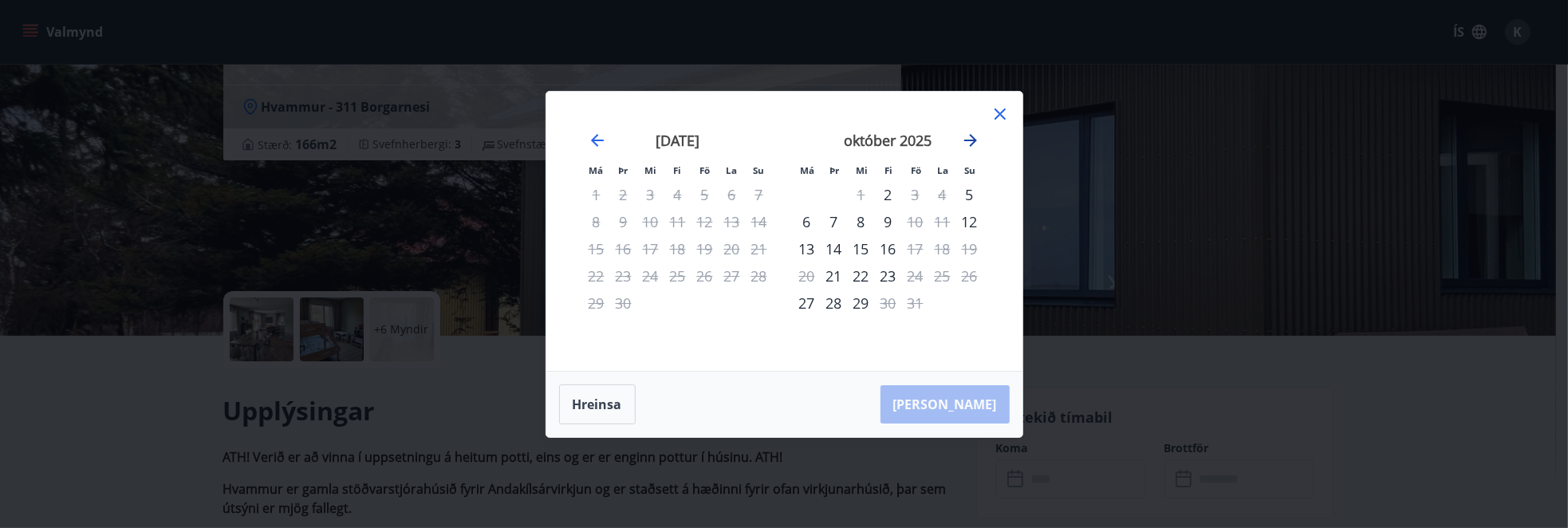
click at [964, 134] on icon "Move forward to switch to the next month." at bounding box center [971, 141] width 20 height 20
click at [804, 275] on div "22" at bounding box center [806, 276] width 27 height 27
click at [974, 273] on div "28" at bounding box center [968, 276] width 27 height 27
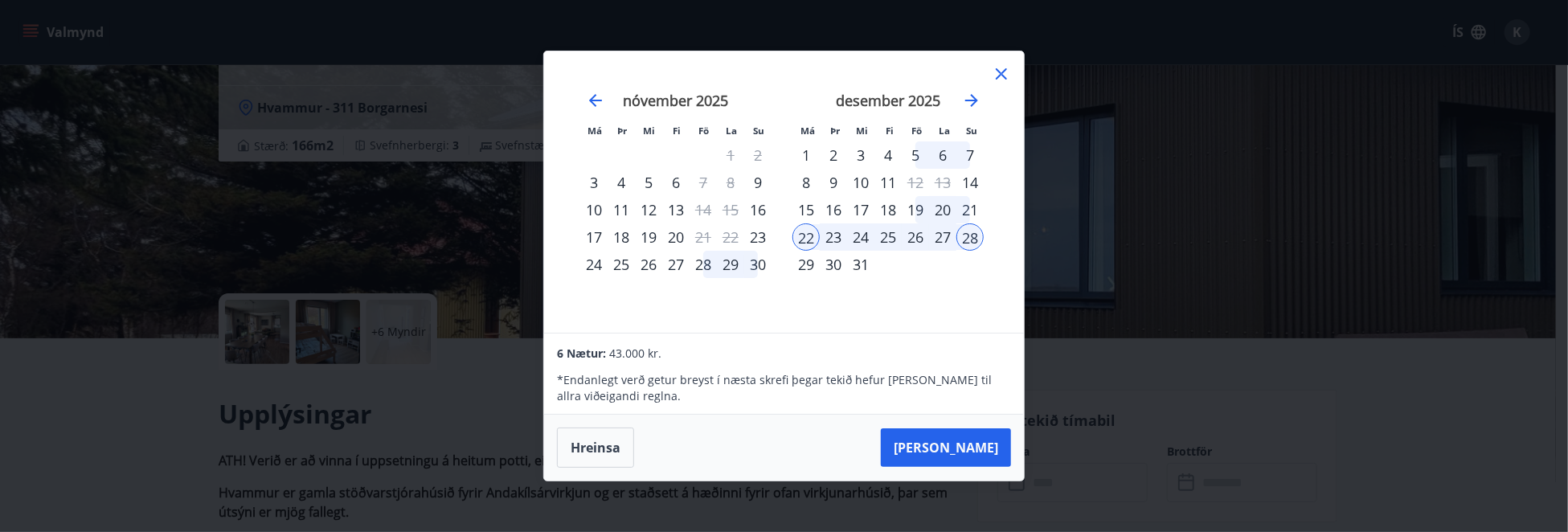
click at [1008, 72] on icon at bounding box center [1002, 74] width 20 height 20
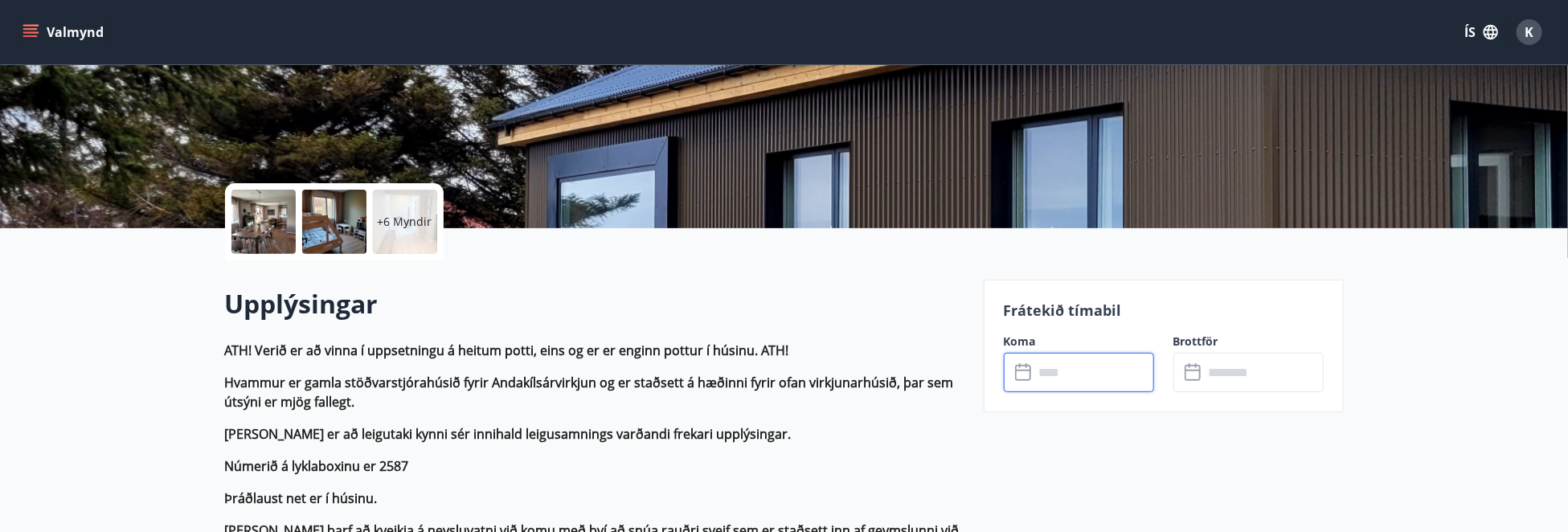
scroll to position [305, 0]
